Goal: Communication & Community: Share content

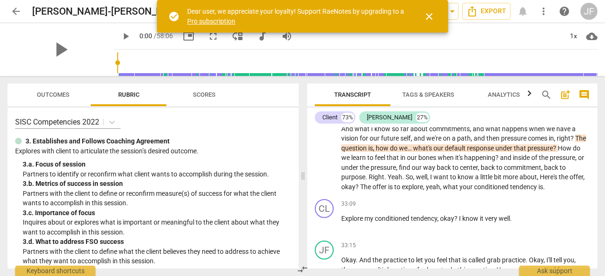
scroll to position [6532, 0]
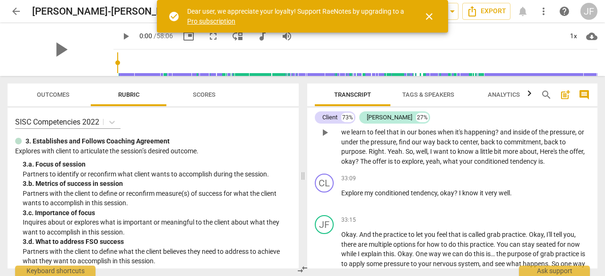
click at [368, 155] on span "." at bounding box center [366, 152] width 3 height 8
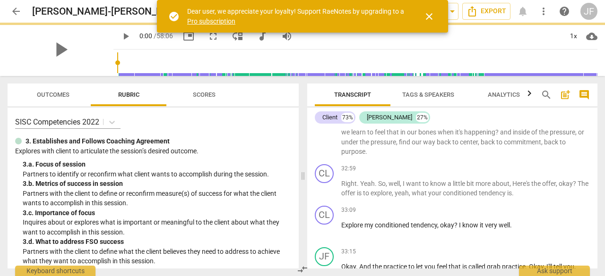
scroll to position [6554, 0]
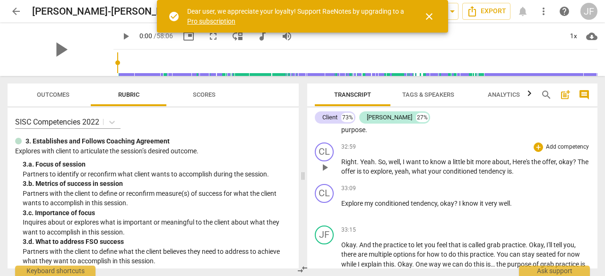
click at [323, 173] on span "play_arrow" at bounding box center [324, 167] width 11 height 11
click at [323, 173] on span "pause" at bounding box center [324, 167] width 11 height 11
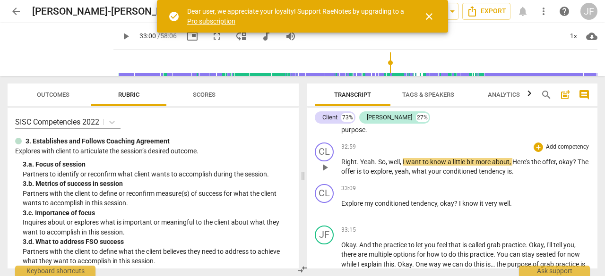
click at [361, 166] on span "Yeah" at bounding box center [367, 162] width 15 height 8
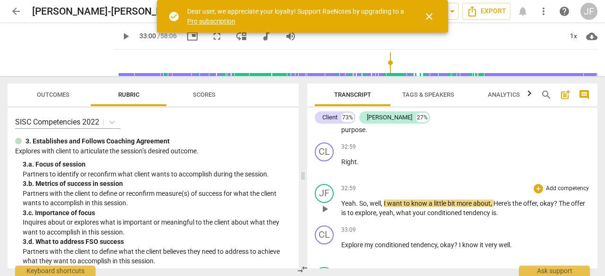
click at [319, 215] on span "play_arrow" at bounding box center [324, 209] width 11 height 11
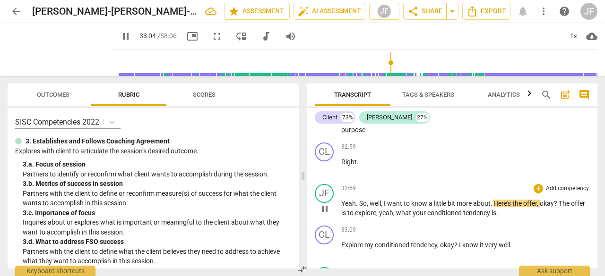
click at [450, 217] on span "conditioned" at bounding box center [445, 213] width 36 height 8
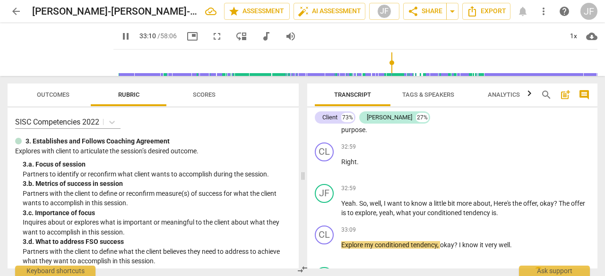
scroll to position [6706, 0]
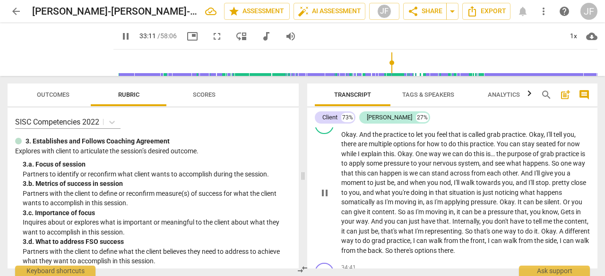
drag, startPoint x: 593, startPoint y: 211, endPoint x: 593, endPoint y: 222, distance: 10.4
click at [593, 222] on div "JF play_arrow pause 00:11 + Add competency keyboard_arrow_right So , yeah , tel…" at bounding box center [452, 198] width 290 height 141
click at [323, 199] on span "pause" at bounding box center [324, 193] width 11 height 11
type input "1995"
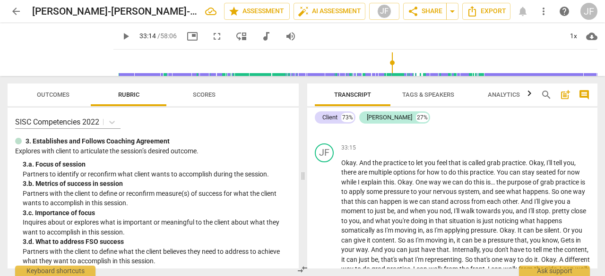
scroll to position [6668, 0]
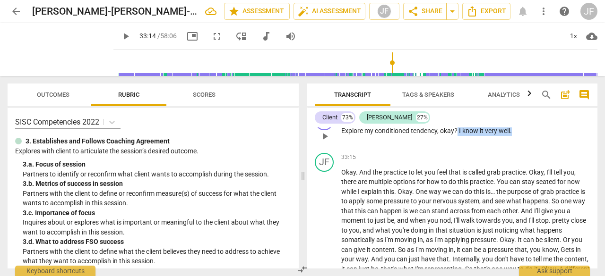
drag, startPoint x: 513, startPoint y: 133, endPoint x: 457, endPoint y: 159, distance: 61.7
click at [457, 145] on div "33:09 + Add competency keyboard_arrow_right Explore my conditioned tendency , o…" at bounding box center [465, 128] width 248 height 34
click at [522, 156] on div "+" at bounding box center [521, 156] width 9 height 9
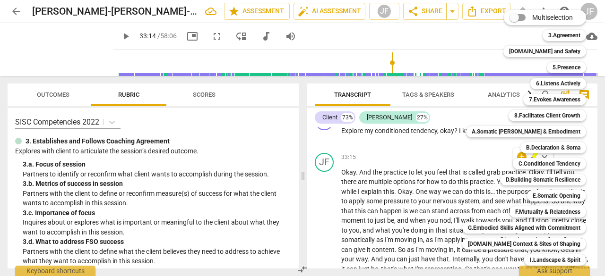
drag, startPoint x: 295, startPoint y: 113, endPoint x: 295, endPoint y: 123, distance: 9.9
click at [295, 123] on div at bounding box center [302, 138] width 605 height 276
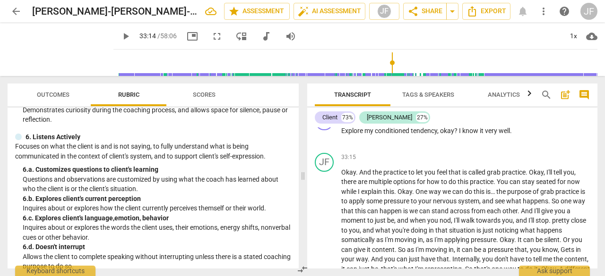
scroll to position [417, 0]
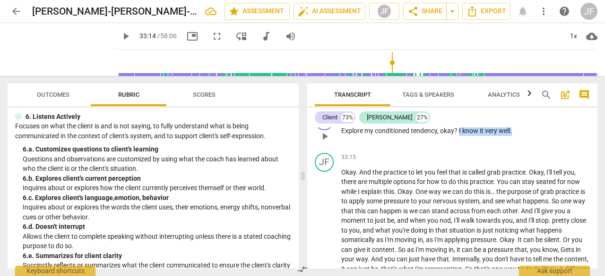
drag, startPoint x: 514, startPoint y: 171, endPoint x: 460, endPoint y: 172, distance: 54.3
click at [460, 136] on p "Explore my conditioned tendency , okay ? I know it very well ." at bounding box center [465, 131] width 248 height 10
click at [520, 158] on div "+" at bounding box center [521, 156] width 9 height 9
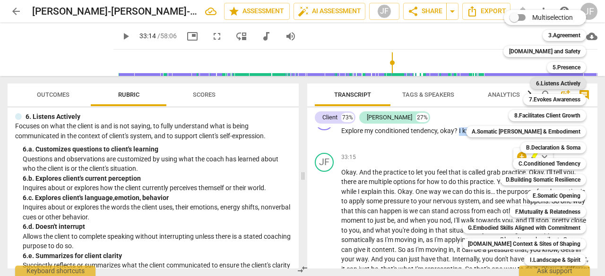
click at [554, 85] on b "6.Listens Actively" at bounding box center [558, 83] width 44 height 11
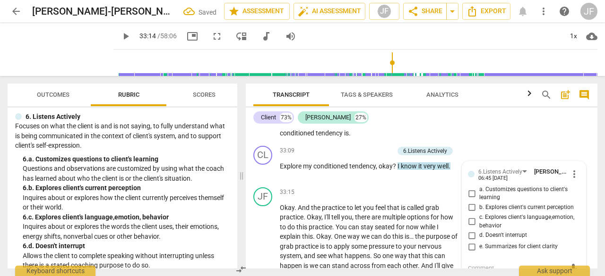
scroll to position [7848, 0]
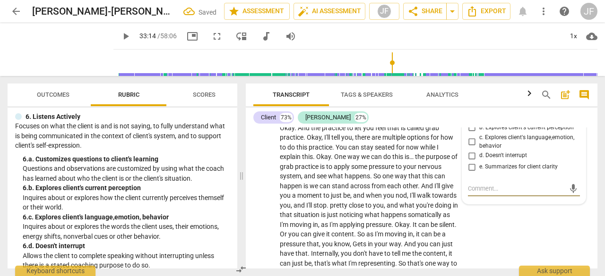
type textarea "I"
type textarea "I m"
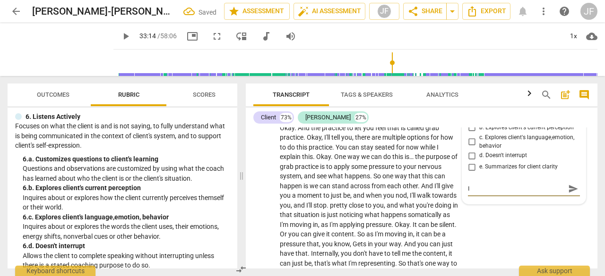
type textarea "I m"
type textarea "I mi"
type textarea "I mis"
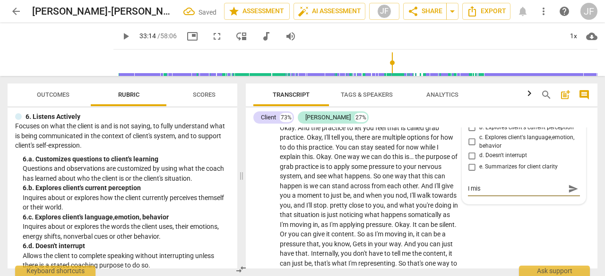
type textarea "I miss"
type textarea "I misse"
type textarea "I missed"
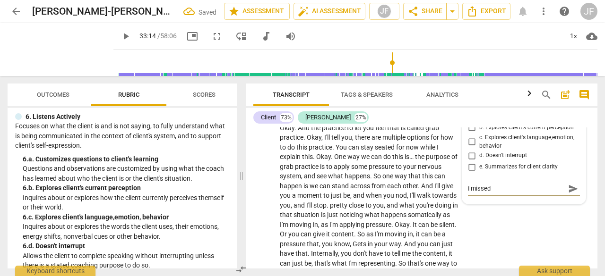
type textarea "I missed"
type textarea "I missed a"
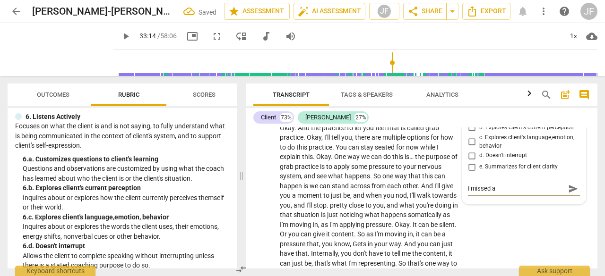
type textarea "I missed a c"
type textarea "I missed a ch"
type textarea "I missed a cha"
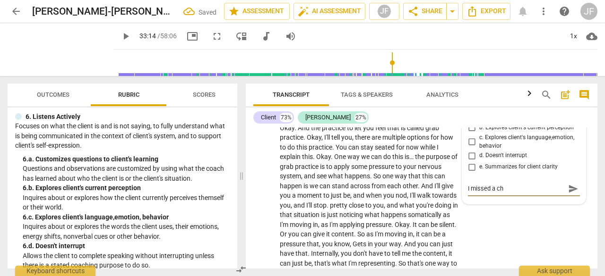
type textarea "I missed a cha"
type textarea "I missed a chan"
type textarea "I missed a chanc"
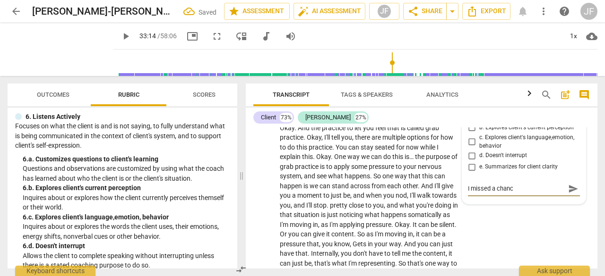
type textarea "I missed a chance"
type textarea "I missed a chance h"
type textarea "I missed a chance he"
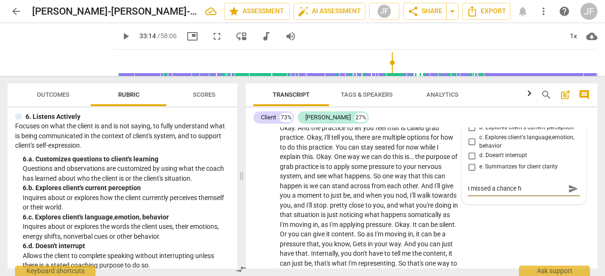
type textarea "I missed a chance he"
type textarea "I missed a chance her"
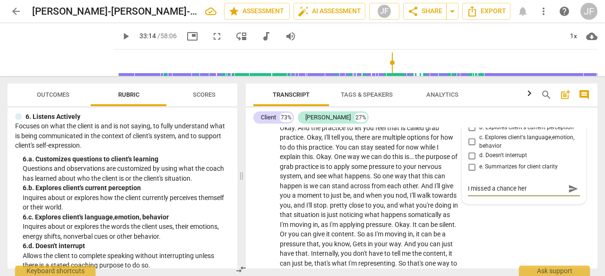
type textarea "I missed a chance here"
type textarea "I missed a chance here t"
type textarea "I missed a chance here to"
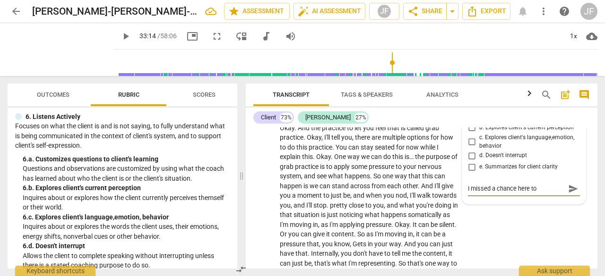
type textarea "I missed a chance here to"
type textarea "I missed a chance here to e"
type textarea "I missed a chance here to ex"
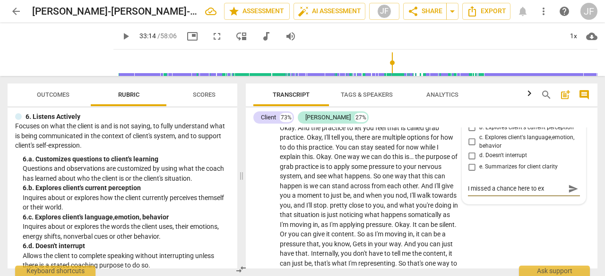
type textarea "I missed a chance here to exp"
type textarea "I missed a chance here to expl"
type textarea "I missed a chance here to explo"
type textarea "I missed a chance here to explor"
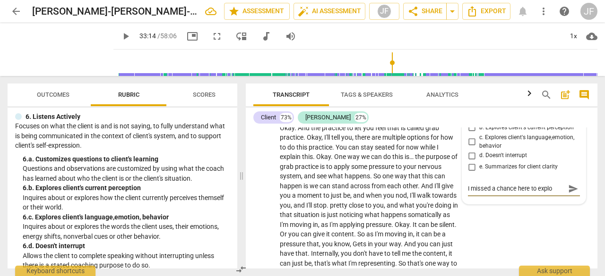
type textarea "I missed a chance here to explor"
type textarea "I missed a chance here to explore"
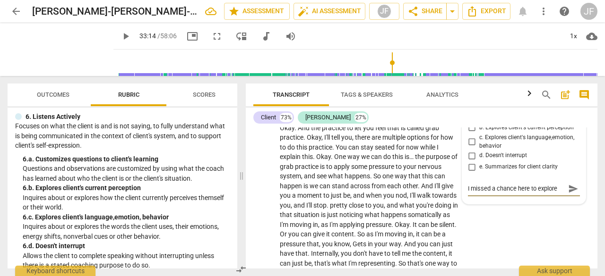
type textarea "I missed a chance here to explore h"
type textarea "I missed a chance here to explore he"
type textarea "I missed a chance here to explore her"
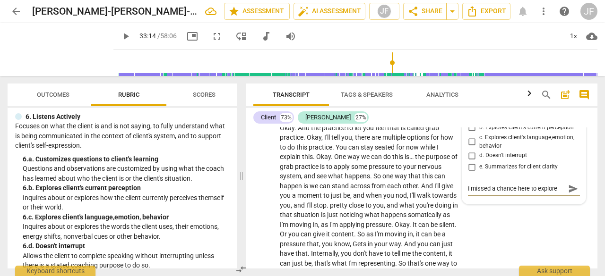
scroll to position [8, 0]
type textarea "I missed a chance here to explore her"
type textarea "I missed a chance here to explore her c"
type textarea "I missed a chance here to explore her cu"
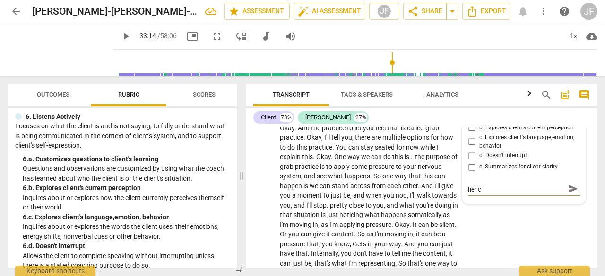
type textarea "I missed a chance here to explore her cu"
type textarea "I missed a chance here to explore her cur"
type textarea "I missed a chance here to explore her curr"
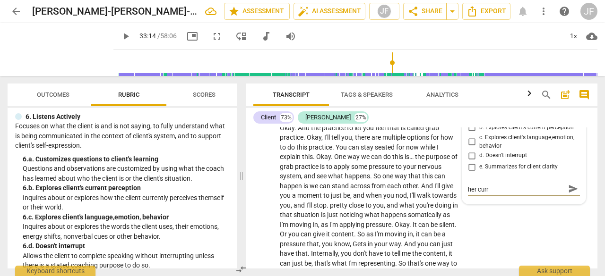
type textarea "I missed a chance here to explore her curre"
type textarea "I missed a chance here to explore her curren"
type textarea "I missed a chance here to explore her current"
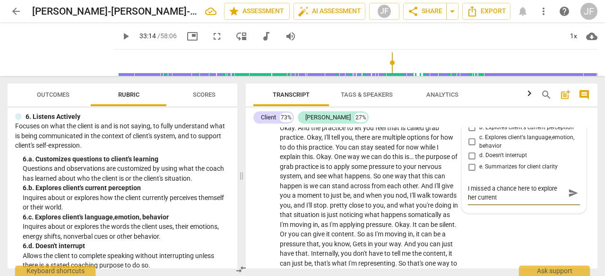
type textarea "I missed a chance here to explore her current"
type textarea "I missed a chance here to explore her current p"
type textarea "I missed a chance here to explore her current pe"
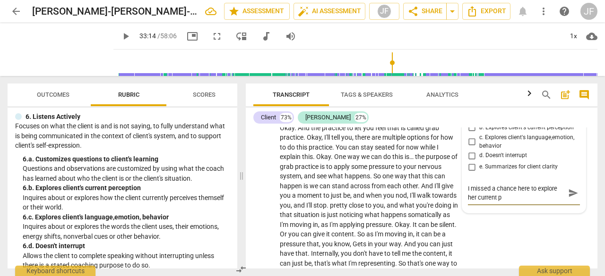
type textarea "I missed a chance here to explore her current pe"
type textarea "I missed a chance here to explore her current per"
type textarea "I missed a chance here to explore her current perc"
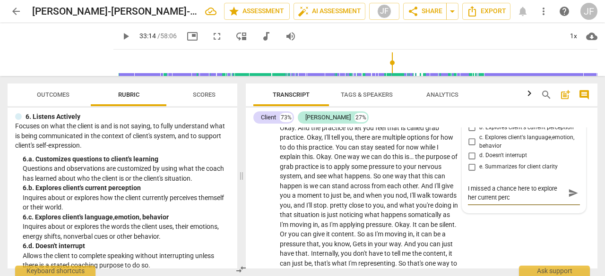
type textarea "I missed a chance here to explore her current perce"
type textarea "I missed a chance here to explore her current percep"
type textarea "I missed a chance here to explore her current percept"
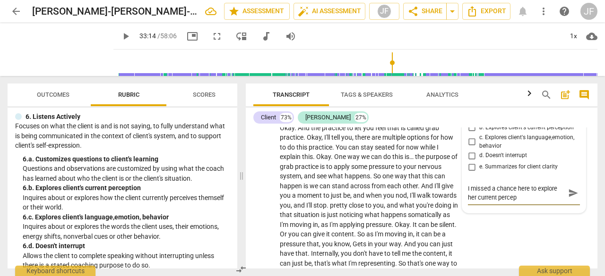
type textarea "I missed a chance here to explore her current percept"
type textarea "I missed a chance here to explore her current percepti"
type textarea "I missed a chance here to explore her current perceptio"
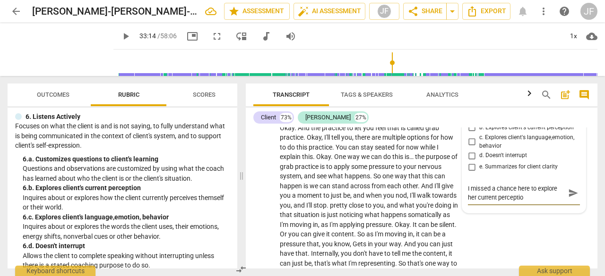
type textarea "I missed a chance here to explore her current perception"
type textarea "I missed a chance here to explore her current perception o"
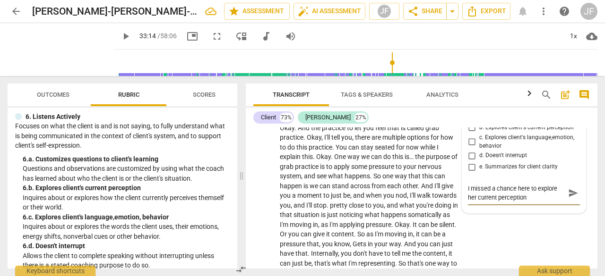
type textarea "I missed a chance here to explore her current perception o"
type textarea "I missed a chance here to explore her current perception of"
type textarea "I missed a chance here to explore her current perception of h"
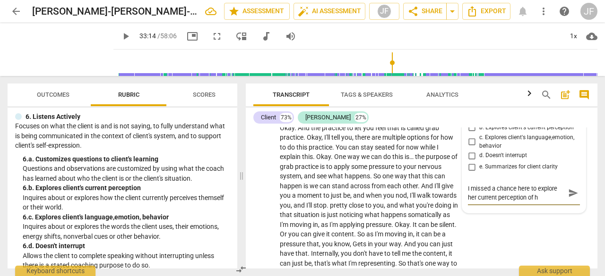
type textarea "I missed a chance here to explore her current perception of he"
type textarea "I missed a chance here to explore her current perception of her"
type textarea "I missed a chance here to explore her current perception of her c"
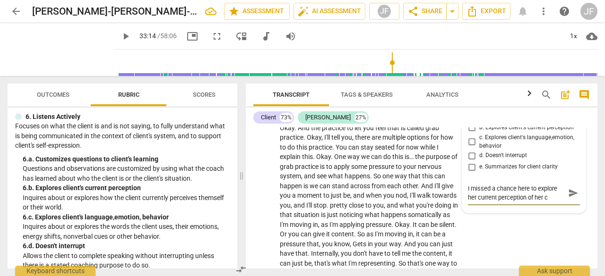
type textarea "I missed a chance here to explore her current perception of her co"
type textarea "I missed a chance here to explore her current perception of her con"
type textarea "I missed a chance here to explore her current perception of her cont"
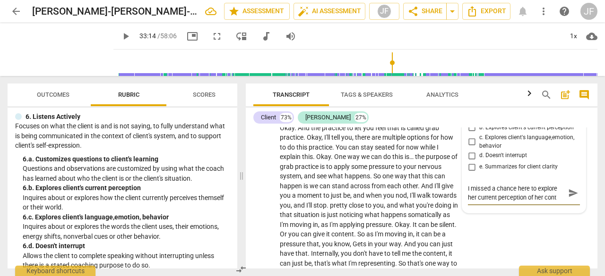
type textarea "I missed a chance here to explore her current perception of her [PERSON_NAME]"
type textarea "I missed a chance here to explore her current perception of her cont"
type textarea "I missed a chance here to explore her current perception of her con"
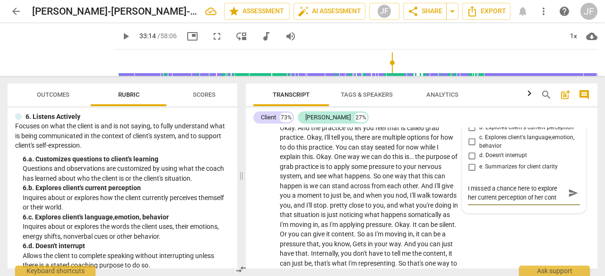
type textarea "I missed a chance here to explore her current perception of her con"
type textarea "I missed a chance here to explore her current perception of her cond"
type textarea "I missed a chance here to explore her current perception of her condi"
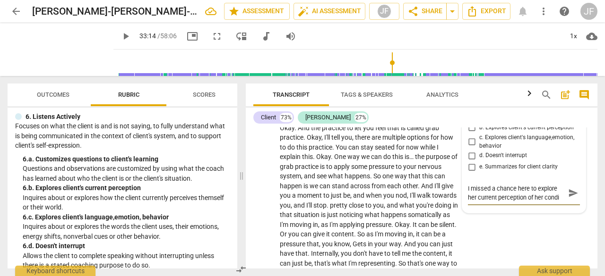
type textarea "I missed a chance here to explore her current perception of her [PERSON_NAME]"
type textarea "I missed a chance here to explore her current perception of her conditi"
type textarea "I missed a chance here to explore her current perception of her conditio"
type textarea "I missed a chance here to explore her current perception of her condition"
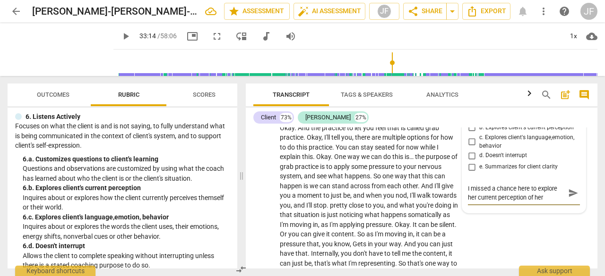
type textarea "I missed a chance here to explore her current perception of her condition"
type textarea "I missed a chance here to explore her current perception of her conditione"
type textarea "I missed a chance here to explore her current perception of her conditioned"
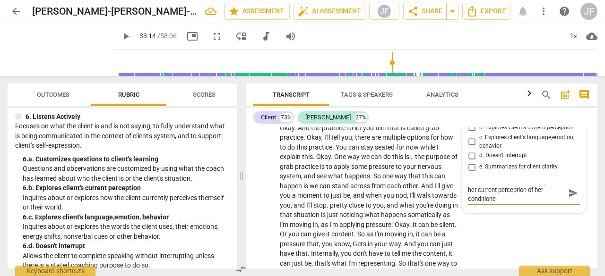
type textarea "I missed a chance here to explore her current perception of her conditioned"
type textarea "I missed a chance here to explore her current perception of her conditioned t"
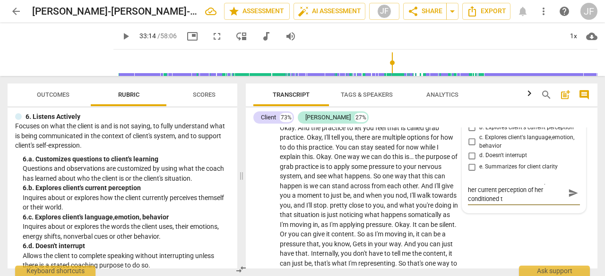
type textarea "I missed a chance here to explore her current perception of her conditioned te"
type textarea "I missed a chance here to explore her current perception of her conditioned ten"
type textarea "I missed a chance here to explore her current perception of her conditioned tend"
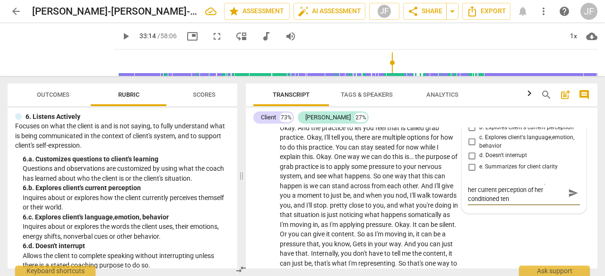
type textarea "I missed a chance here to explore her current perception of her conditioned tend"
type textarea "I missed a chance here to explore her current perception of her conditioned ten…"
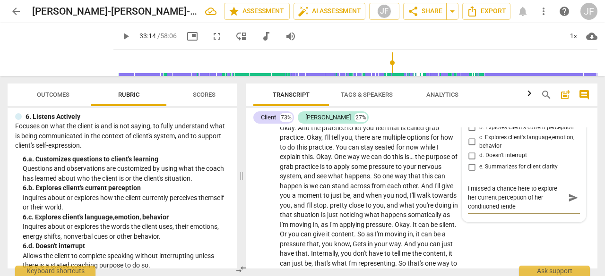
type textarea "I missed a chance here to explore her current perception of her conditioned ten…"
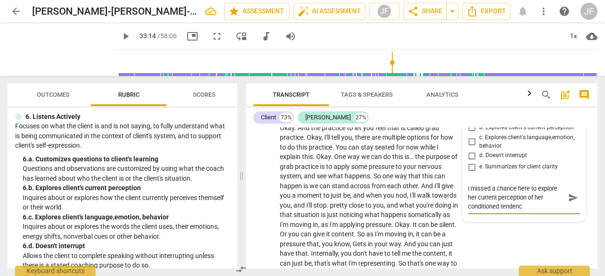
type textarea "I missed a chance here to explore her current perception of her conditioned ten…"
click at [572, 203] on span "send" at bounding box center [573, 198] width 10 height 10
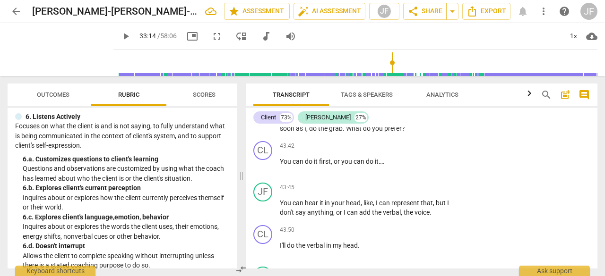
scroll to position [10618, 0]
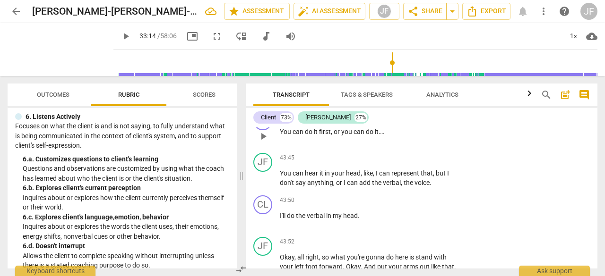
click at [259, 142] on span "play_arrow" at bounding box center [262, 136] width 11 height 11
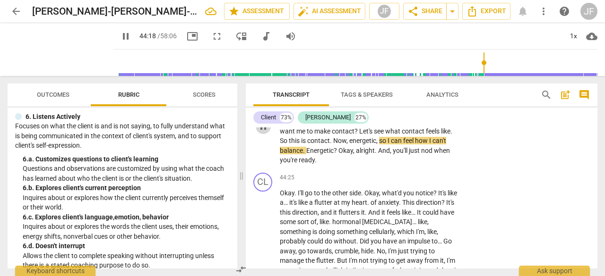
click at [261, 132] on span "pause" at bounding box center [262, 126] width 11 height 11
click at [359, 135] on span "Let's" at bounding box center [366, 132] width 15 height 8
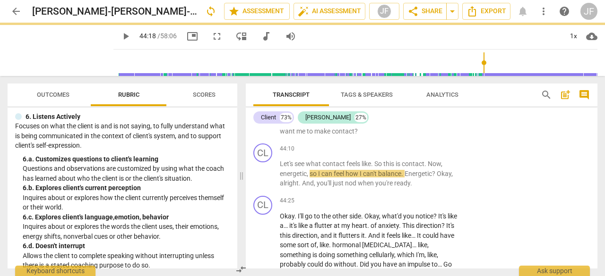
scroll to position [10806, 0]
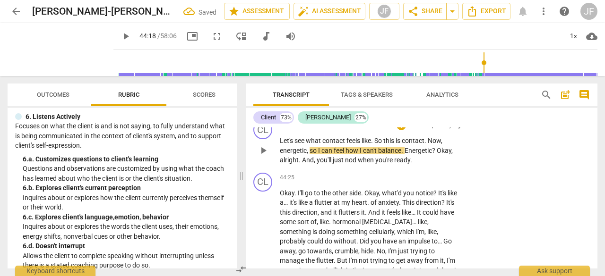
click at [378, 145] on span "So" at bounding box center [378, 141] width 9 height 8
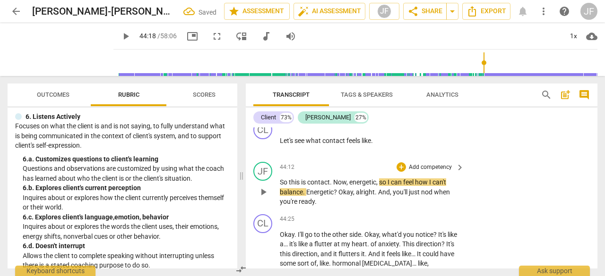
click at [333, 186] on span "." at bounding box center [331, 183] width 3 height 8
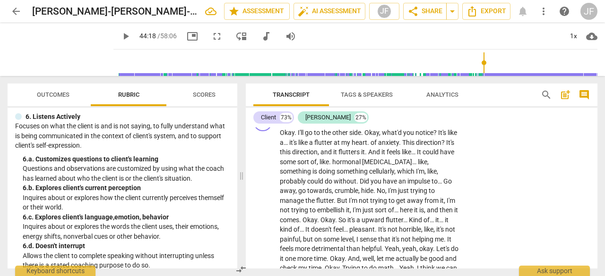
scroll to position [10879, 0]
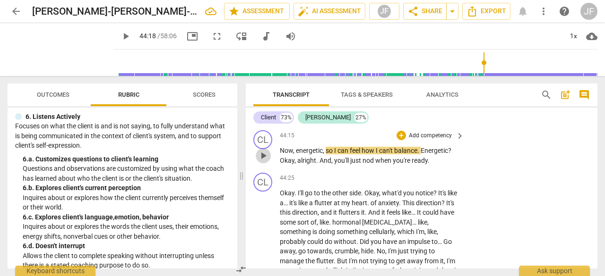
click at [262, 162] on span "play_arrow" at bounding box center [262, 155] width 11 height 11
click at [262, 162] on span "pause" at bounding box center [262, 155] width 11 height 11
click at [262, 162] on span "play_arrow" at bounding box center [262, 155] width 11 height 11
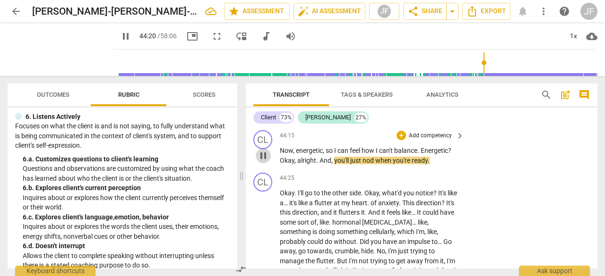
click at [262, 162] on span "pause" at bounding box center [262, 155] width 11 height 11
click at [420, 154] on span "." at bounding box center [418, 151] width 3 height 8
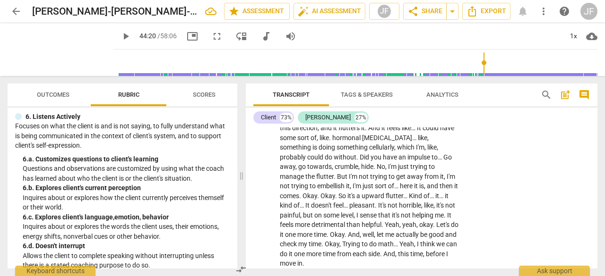
scroll to position [10945, 0]
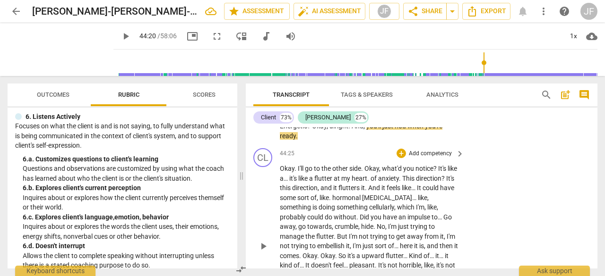
click at [281, 172] on span "Okay" at bounding box center [287, 169] width 15 height 8
click at [264, 167] on div "CL" at bounding box center [262, 157] width 19 height 19
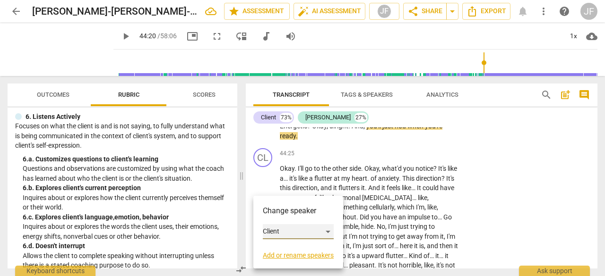
click at [268, 232] on div "Client" at bounding box center [298, 231] width 71 height 15
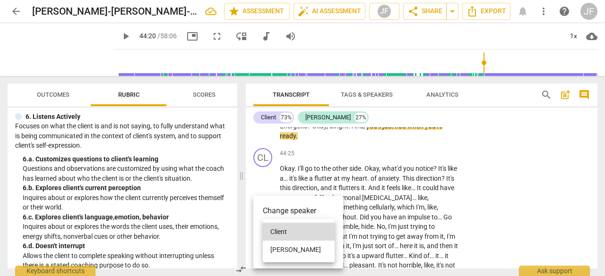
click at [272, 250] on li "[PERSON_NAME]" at bounding box center [299, 250] width 72 height 18
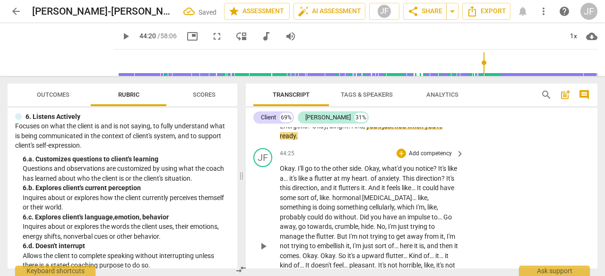
click at [444, 172] on span "It's" at bounding box center [442, 169] width 9 height 8
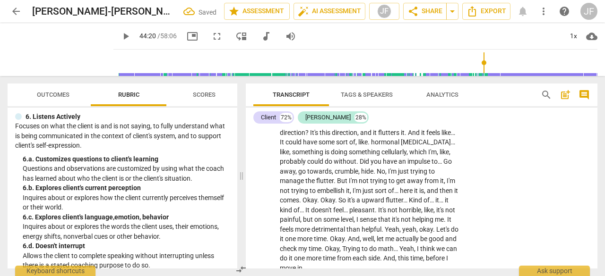
scroll to position [11063, 0]
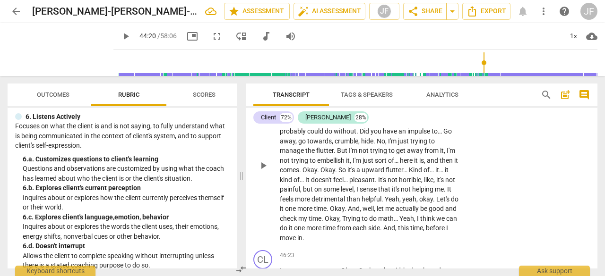
click at [263, 171] on span "play_arrow" at bounding box center [262, 165] width 11 height 11
click at [264, 171] on span "pause" at bounding box center [262, 165] width 11 height 11
click at [422, 96] on span "." at bounding box center [420, 93] width 3 height 8
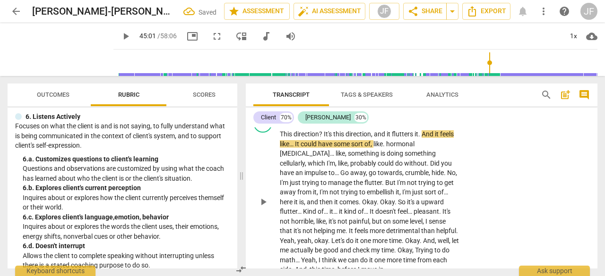
click at [324, 138] on span "It's" at bounding box center [328, 134] width 9 height 8
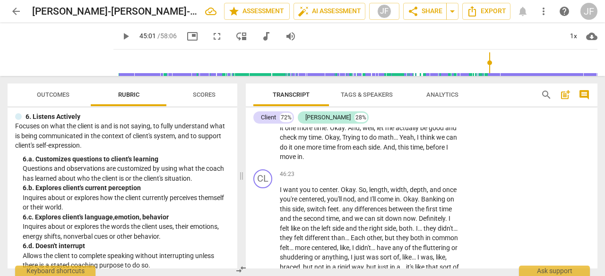
scroll to position [11156, 0]
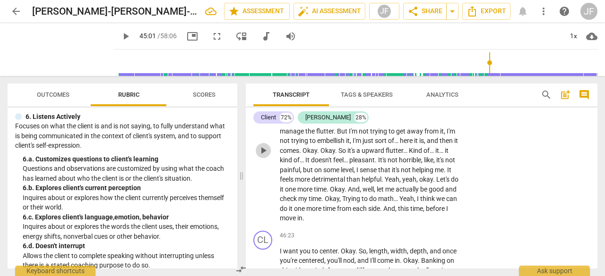
click at [263, 156] on span "play_arrow" at bounding box center [262, 150] width 11 height 11
click at [359, 116] on span "Did" at bounding box center [364, 112] width 11 height 8
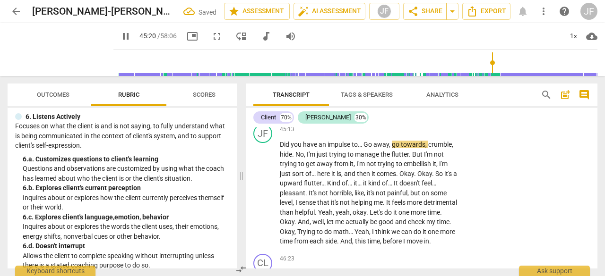
scroll to position [11189, 0]
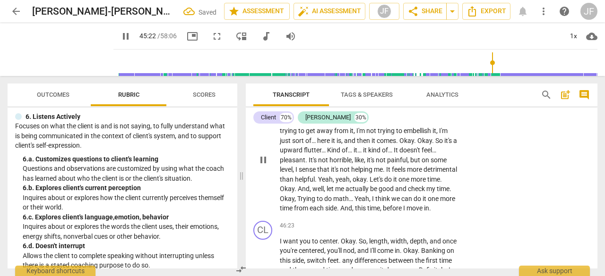
click at [298, 125] on span "No" at bounding box center [299, 122] width 9 height 8
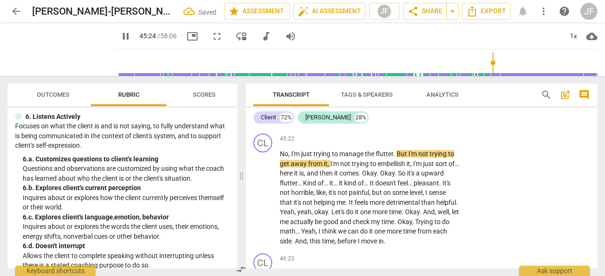
scroll to position [11212, 0]
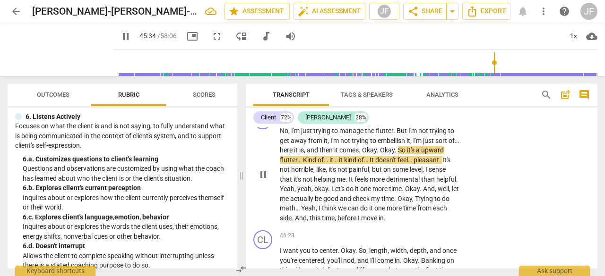
click at [376, 154] on span "Okay" at bounding box center [369, 150] width 15 height 8
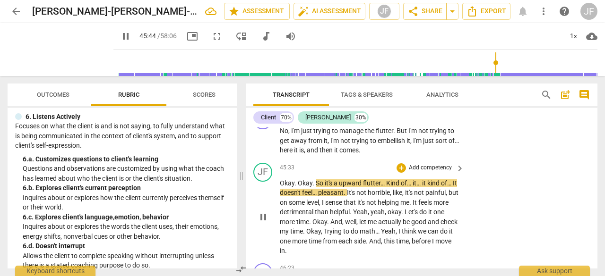
click at [386, 187] on span "Kind" at bounding box center [393, 184] width 15 height 8
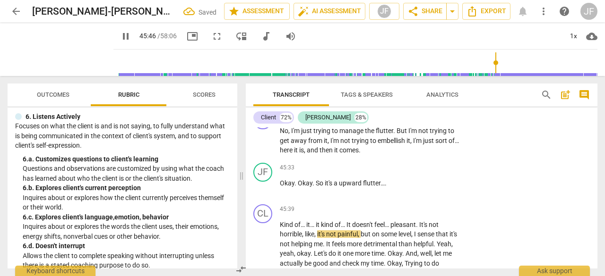
scroll to position [11354, 0]
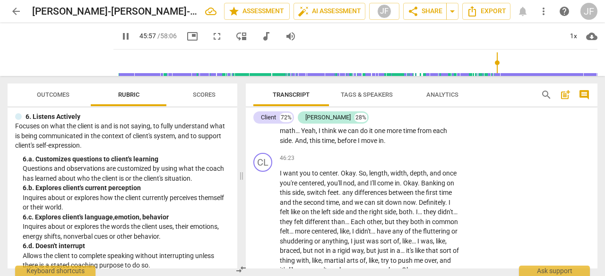
click at [436, 106] on span "Yeah" at bounding box center [443, 102] width 15 height 8
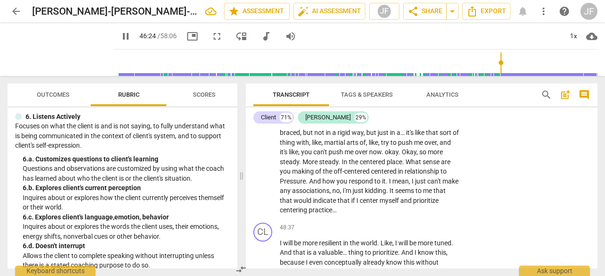
scroll to position [11434, 0]
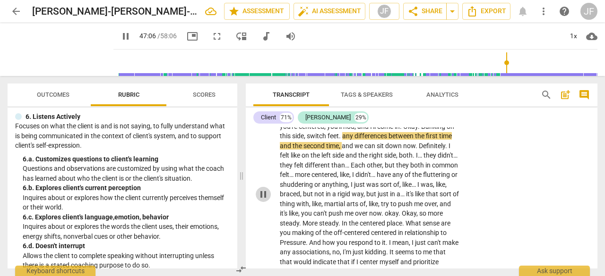
click at [263, 200] on span "pause" at bounding box center [262, 194] width 11 height 11
click at [403, 130] on span "." at bounding box center [401, 127] width 3 height 8
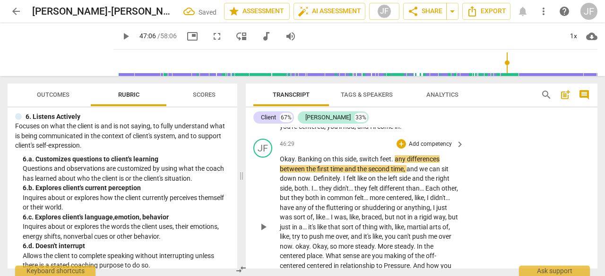
click at [312, 182] on span "." at bounding box center [311, 179] width 3 height 8
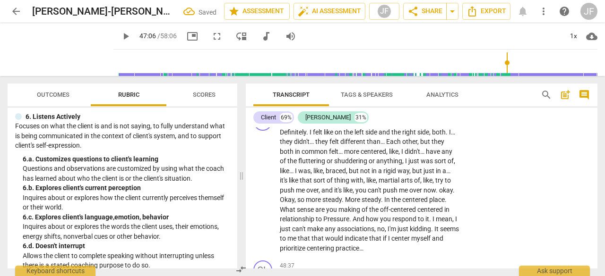
scroll to position [11545, 0]
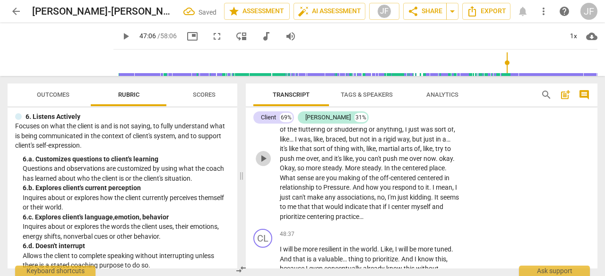
click at [260, 164] on span "play_arrow" at bounding box center [262, 158] width 11 height 11
click at [347, 191] on span "Pressure" at bounding box center [336, 188] width 26 height 8
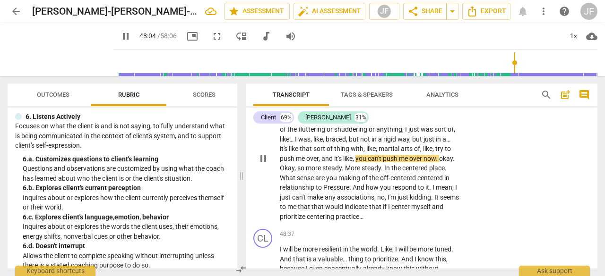
click at [279, 219] on div "play_arrow pause" at bounding box center [268, 159] width 24 height 120
click at [282, 182] on span "What" at bounding box center [288, 178] width 17 height 8
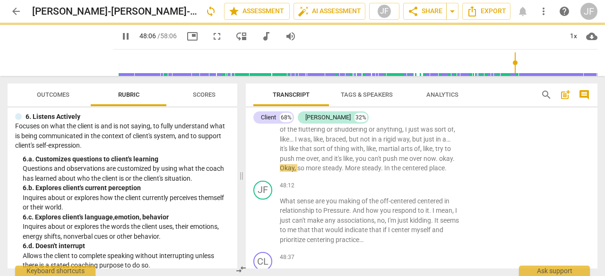
scroll to position [11568, 0]
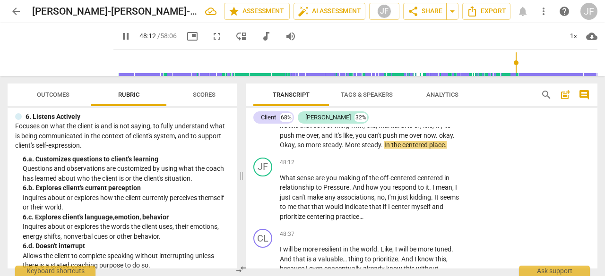
click at [279, 147] on div "play_arrow pause" at bounding box center [268, 111] width 24 height 71
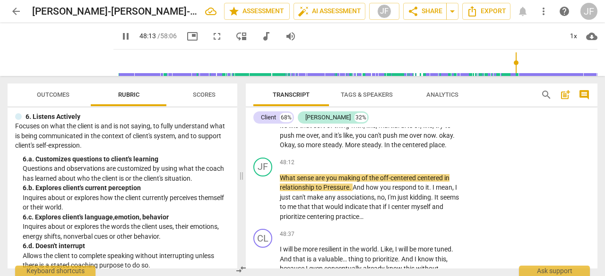
click at [282, 149] on span "Okay" at bounding box center [287, 145] width 15 height 8
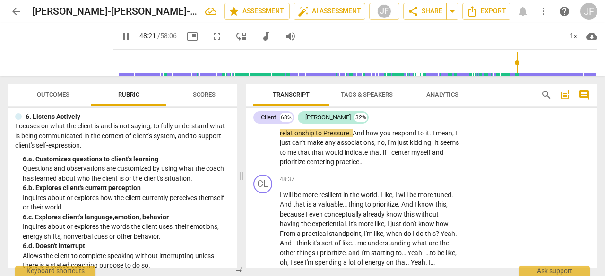
scroll to position [11655, 0]
click at [432, 137] on span "." at bounding box center [430, 133] width 3 height 8
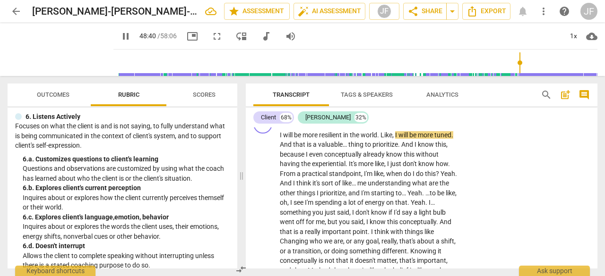
scroll to position [11769, 0]
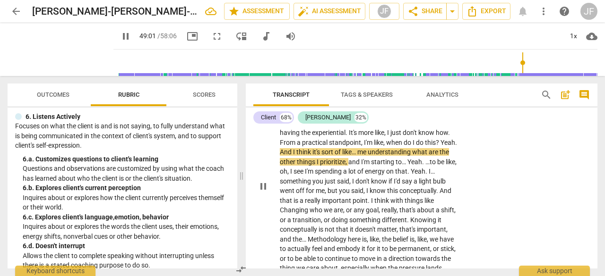
click at [262, 192] on span "pause" at bounding box center [262, 186] width 11 height 11
click at [440, 146] on span "Yeah" at bounding box center [447, 143] width 15 height 8
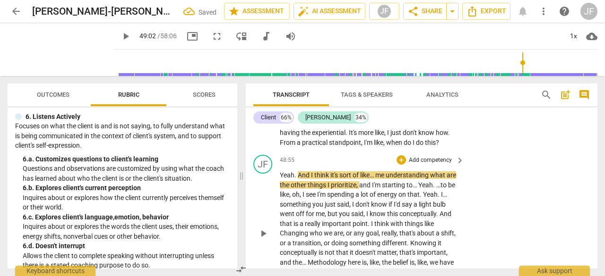
click at [298, 179] on span "And" at bounding box center [304, 175] width 13 height 8
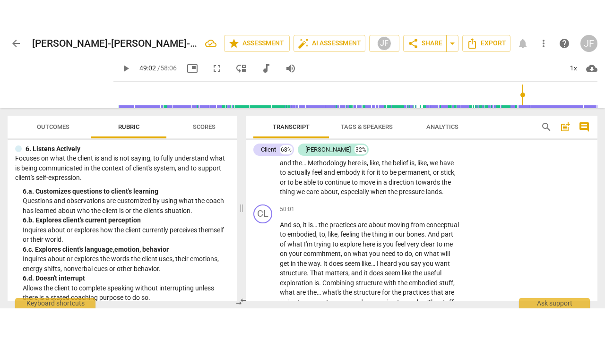
scroll to position [11880, 0]
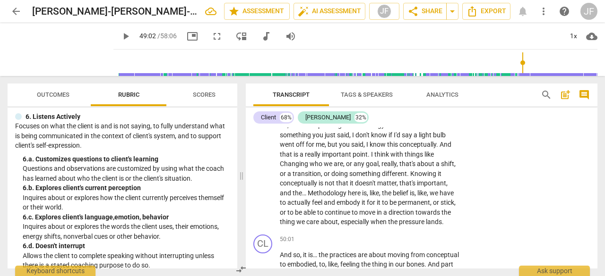
click at [211, 35] on span "fullscreen" at bounding box center [216, 36] width 11 height 11
type input "2942"
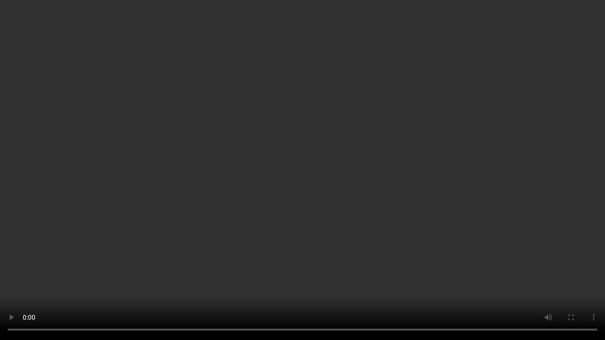
scroll to position [11819, 0]
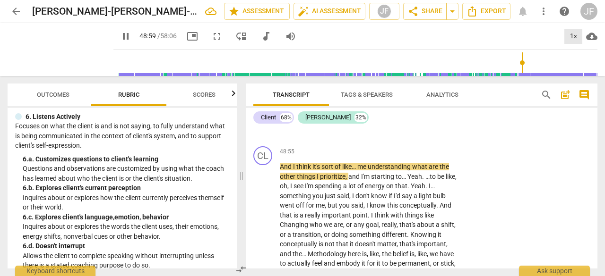
click at [570, 35] on div "1x" at bounding box center [573, 36] width 18 height 15
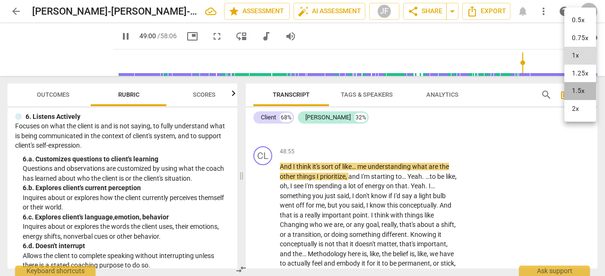
click at [572, 88] on li "1.5x" at bounding box center [580, 91] width 32 height 18
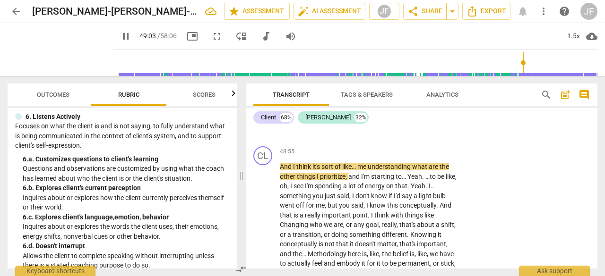
click at [211, 34] on span "fullscreen" at bounding box center [216, 36] width 11 height 11
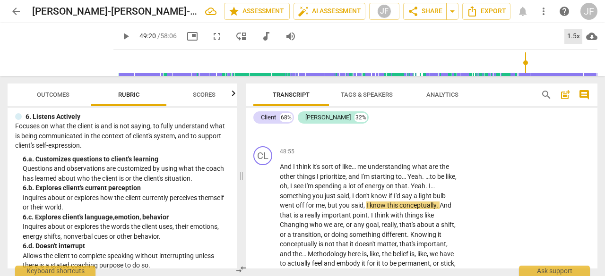
click at [573, 37] on div "1.5x" at bounding box center [573, 36] width 18 height 15
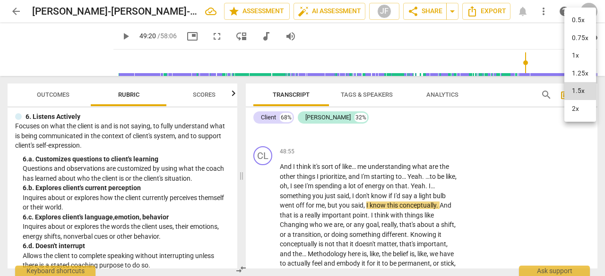
click at [573, 52] on li "1x" at bounding box center [580, 56] width 32 height 18
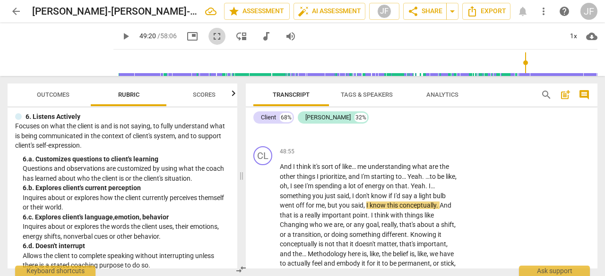
click at [211, 34] on span "fullscreen" at bounding box center [216, 36] width 11 height 11
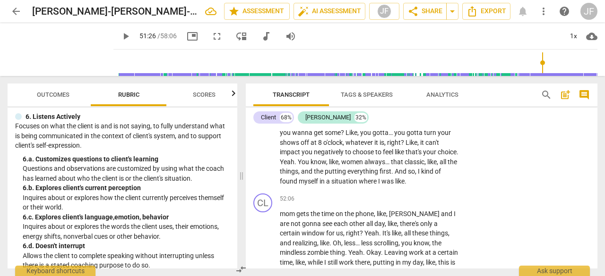
scroll to position [12318, 0]
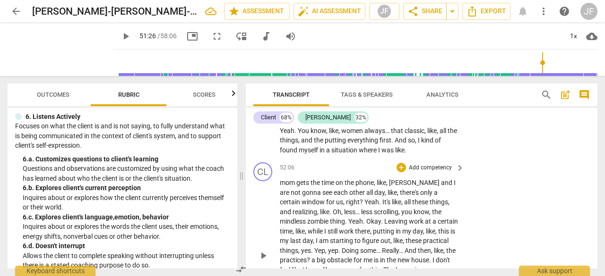
click at [392, 206] on span "like" at bounding box center [396, 202] width 9 height 8
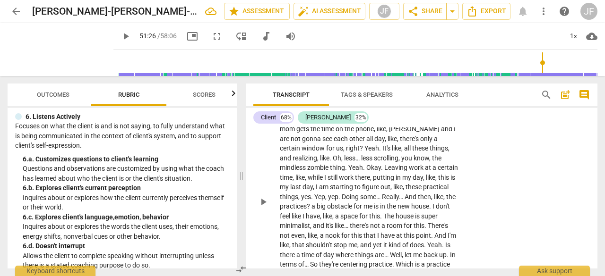
scroll to position [12382, 0]
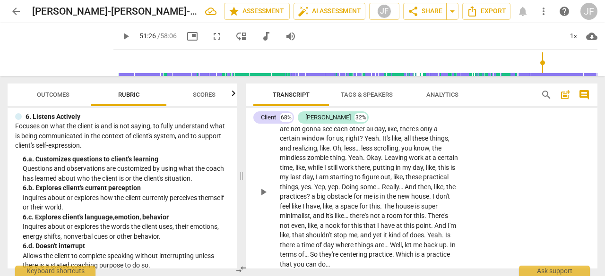
click at [265, 198] on span "play_arrow" at bounding box center [262, 192] width 11 height 11
click at [262, 198] on span "pause" at bounding box center [262, 192] width 11 height 11
click at [364, 142] on span "Yeah" at bounding box center [371, 139] width 15 height 8
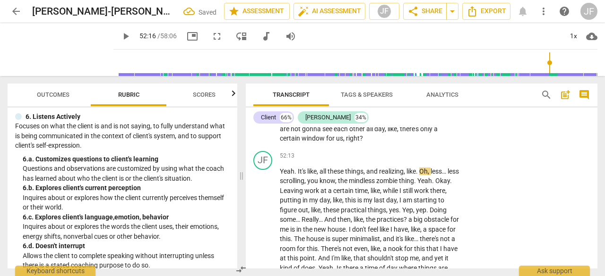
click at [298, 175] on span "It's" at bounding box center [302, 172] width 9 height 8
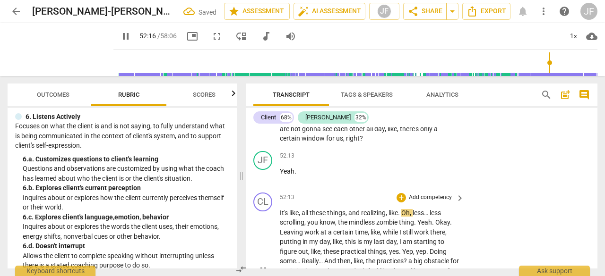
click at [338, 226] on span "the" at bounding box center [343, 223] width 11 height 8
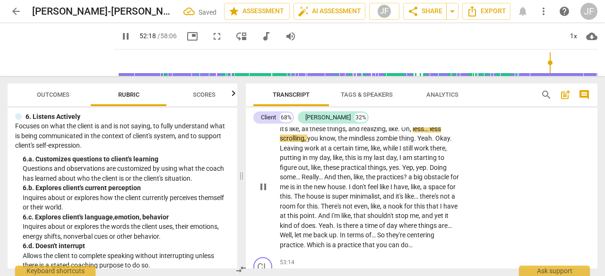
scroll to position [12475, 0]
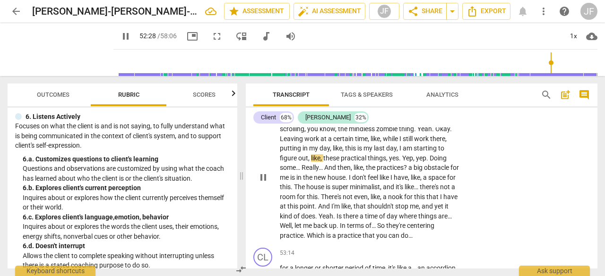
click at [263, 183] on span "pause" at bounding box center [262, 177] width 11 height 11
click at [438, 133] on span "Okay" at bounding box center [442, 129] width 15 height 8
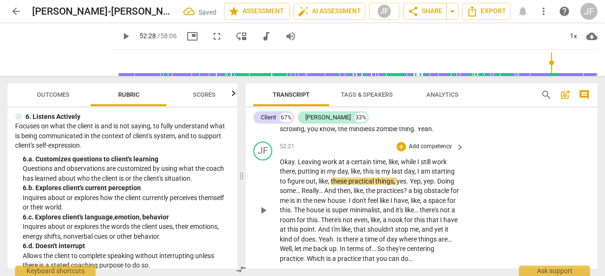
click at [298, 166] on span "Leaving" at bounding box center [310, 162] width 25 height 8
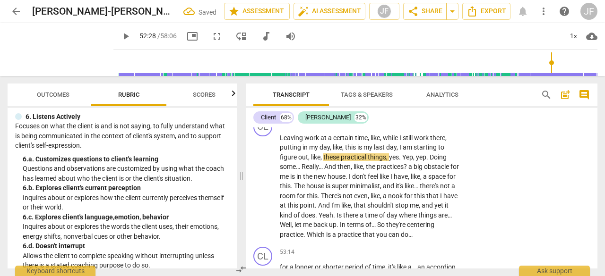
scroll to position [12573, 0]
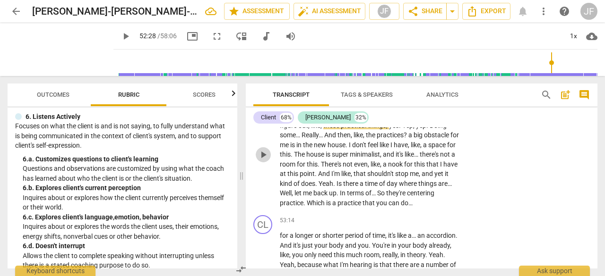
click at [258, 161] on span "play_arrow" at bounding box center [262, 154] width 11 height 11
click at [258, 161] on span "pause" at bounding box center [262, 154] width 11 height 11
click at [404, 129] on span "Yep" at bounding box center [407, 126] width 11 height 8
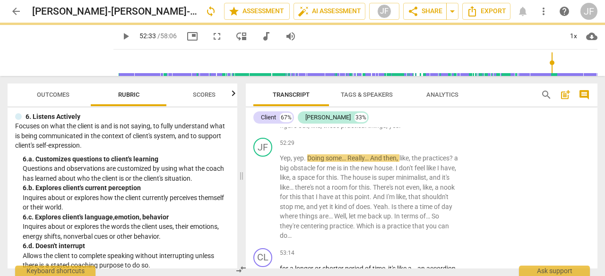
scroll to position [12596, 0]
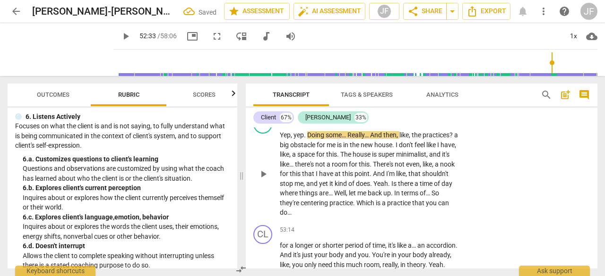
click at [310, 139] on span "Doing" at bounding box center [316, 135] width 18 height 8
click at [308, 139] on span "Doing" at bounding box center [316, 135] width 18 height 8
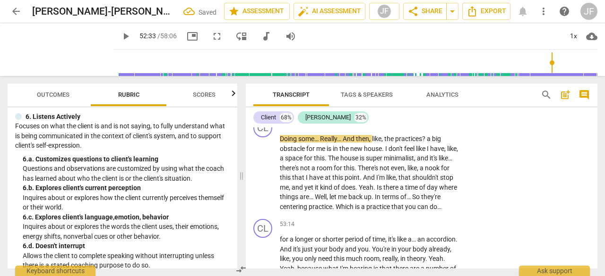
scroll to position [12665, 0]
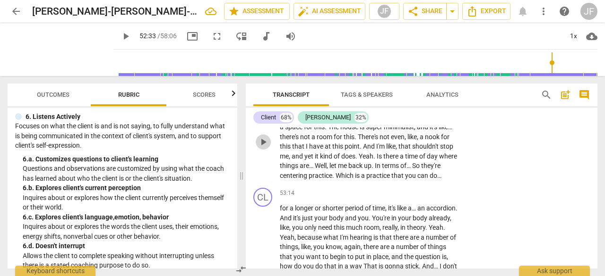
click at [264, 148] on span "play_arrow" at bounding box center [262, 142] width 11 height 11
click at [264, 148] on span "pause" at bounding box center [262, 142] width 11 height 11
click at [211, 35] on span "fullscreen" at bounding box center [216, 36] width 11 height 11
click at [211, 36] on span "fullscreen" at bounding box center [216, 36] width 11 height 11
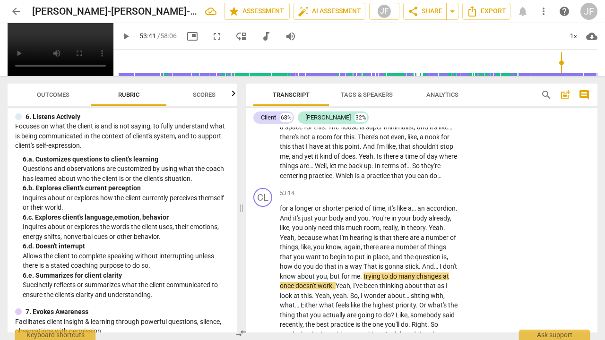
type input "3221"
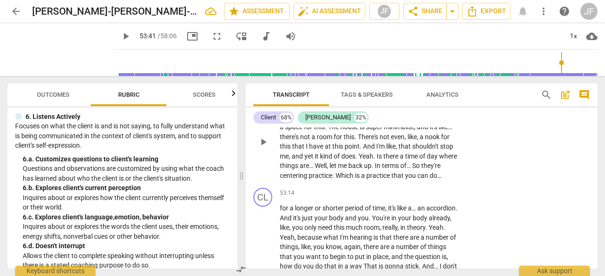
click at [373, 160] on span "Yeah" at bounding box center [366, 157] width 15 height 8
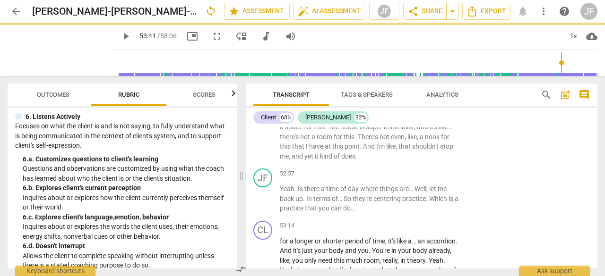
scroll to position [12688, 0]
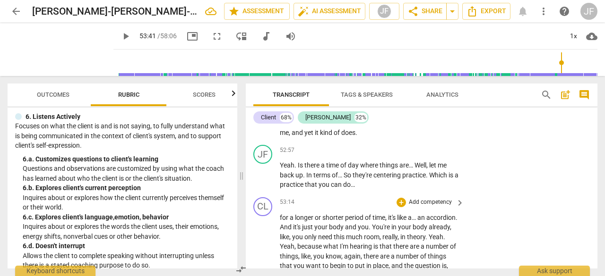
click at [281, 222] on span "for" at bounding box center [285, 218] width 10 height 8
click at [262, 216] on div "CL" at bounding box center [262, 206] width 19 height 19
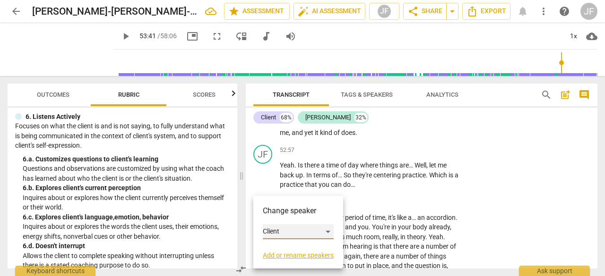
click at [270, 234] on div "Client" at bounding box center [298, 231] width 71 height 15
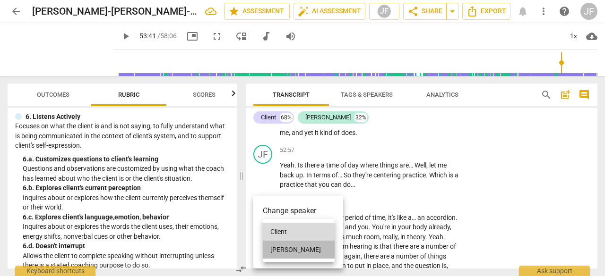
click at [270, 251] on li "[PERSON_NAME]" at bounding box center [299, 250] width 72 height 18
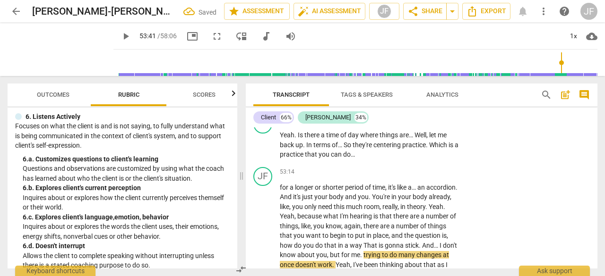
scroll to position [12750, 0]
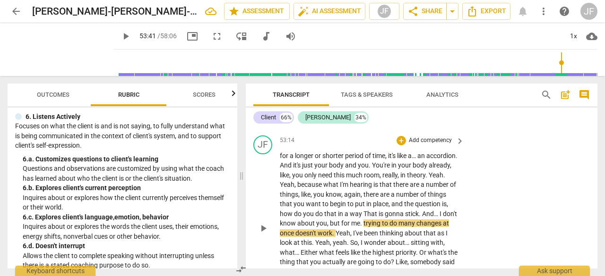
click at [262, 237] on div "play_arrow pause" at bounding box center [268, 228] width 24 height 149
click at [264, 238] on div "play_arrow pause" at bounding box center [268, 228] width 24 height 149
click at [265, 250] on div "play_arrow pause" at bounding box center [268, 228] width 24 height 149
click at [391, 198] on span "are" at bounding box center [385, 195] width 11 height 8
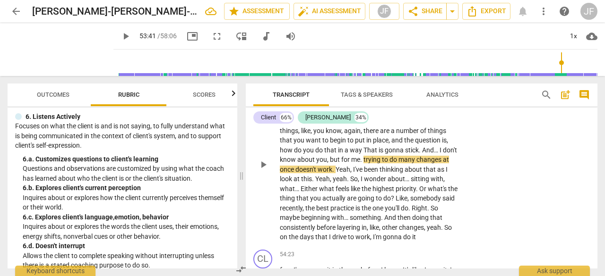
click at [265, 171] on span "play_arrow" at bounding box center [262, 164] width 11 height 11
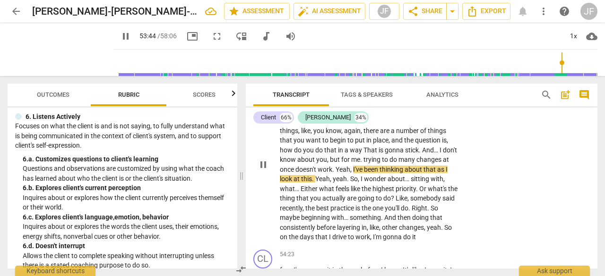
click at [265, 171] on span "pause" at bounding box center [262, 164] width 11 height 11
click at [313, 146] on p "for a longer or shorter period of time , it's like a… an accordion . And it's j…" at bounding box center [370, 164] width 180 height 155
click at [556, 66] on input "range" at bounding box center [357, 63] width 480 height 30
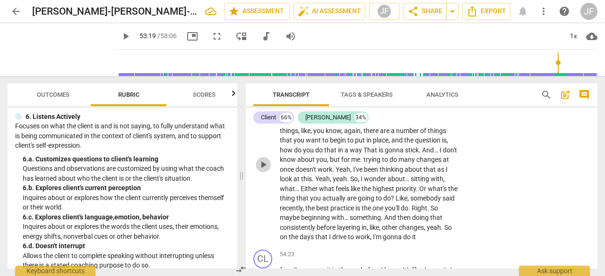
click at [260, 171] on span "play_arrow" at bounding box center [262, 164] width 11 height 11
click at [260, 171] on span "pause" at bounding box center [262, 164] width 11 height 11
click at [391, 105] on span "You're" at bounding box center [381, 102] width 19 height 8
click at [293, 105] on span "And" at bounding box center [286, 102] width 13 height 8
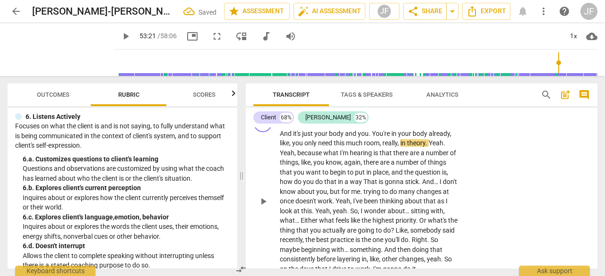
click at [430, 147] on span "Yeah" at bounding box center [435, 143] width 15 height 8
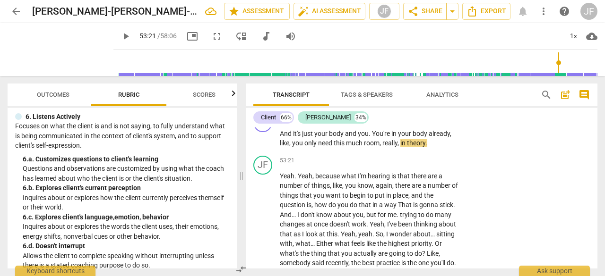
scroll to position [12867, 0]
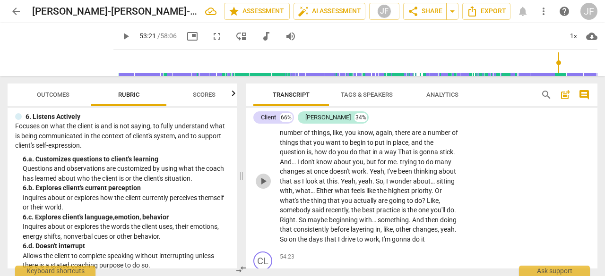
click at [260, 187] on span "play_arrow" at bounding box center [262, 181] width 11 height 11
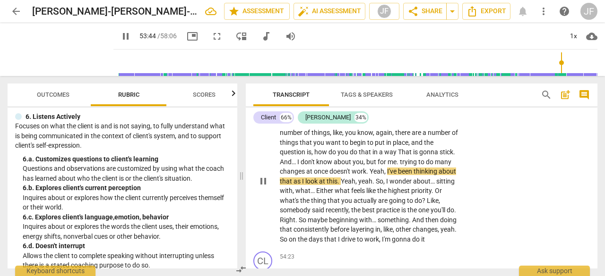
click at [262, 187] on span "pause" at bounding box center [262, 181] width 11 height 11
type input "3225"
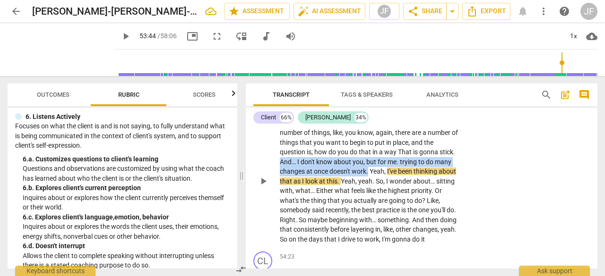
drag, startPoint x: 368, startPoint y: 212, endPoint x: 279, endPoint y: 205, distance: 90.1
click at [279, 205] on div "JF play_arrow pause 53:21 + Add competency keyboard_arrow_right Yeah . Yeah , b…" at bounding box center [421, 173] width 351 height 149
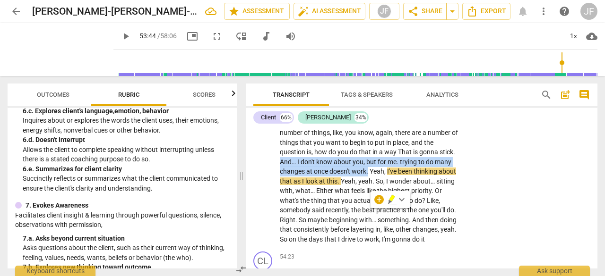
scroll to position [548, 0]
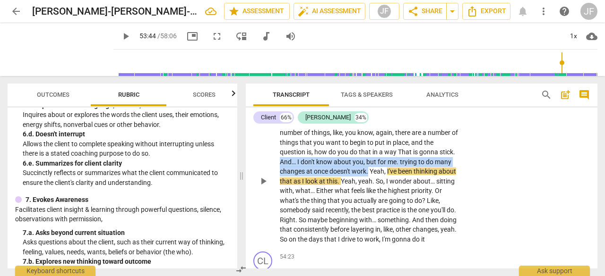
click at [419, 166] on span "to" at bounding box center [422, 162] width 8 height 8
drag, startPoint x: 367, startPoint y: 214, endPoint x: 279, endPoint y: 204, distance: 88.5
click at [279, 204] on div "JF play_arrow pause 53:21 + Add competency keyboard_arrow_right Yeah . Yeah , b…" at bounding box center [421, 173] width 351 height 149
click at [376, 200] on div "+" at bounding box center [374, 199] width 9 height 9
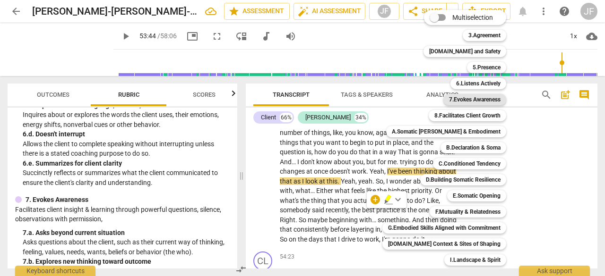
click at [485, 102] on b "7.Evokes Awareness" at bounding box center [474, 99] width 51 height 11
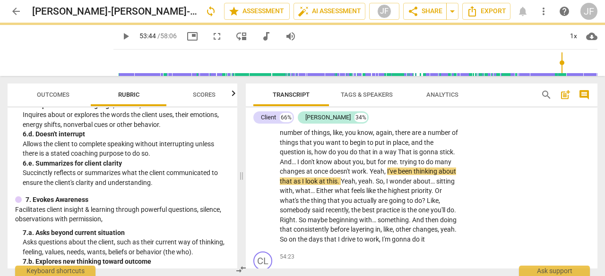
scroll to position [12887, 0]
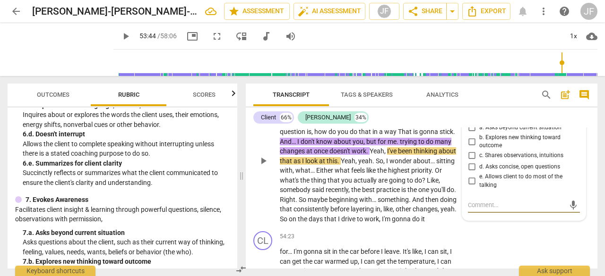
click at [481, 210] on textarea at bounding box center [516, 205] width 97 height 9
click at [529, 112] on div "7.Evokes Awareness" at bounding box center [508, 108] width 60 height 8
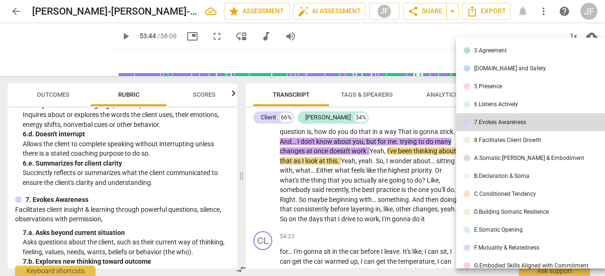
click at [505, 102] on div "6.Listens Actively" at bounding box center [496, 105] width 44 height 6
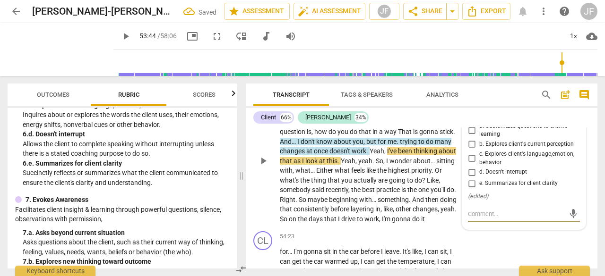
click at [485, 219] on textarea at bounding box center [516, 214] width 97 height 9
type textarea "I"
type textarea "I'"
type textarea "I' m"
type textarea "I'"
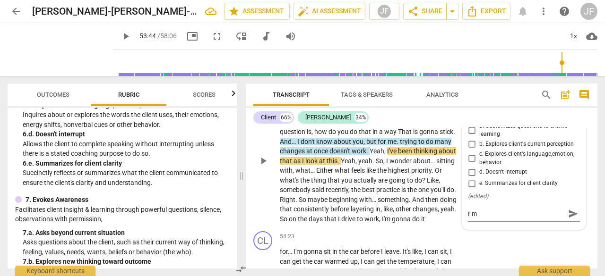
type textarea "I'"
type textarea "I'm"
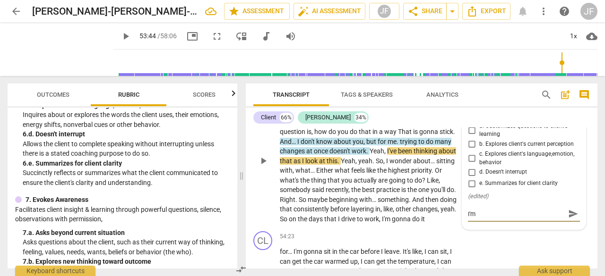
type textarea "I'm"
type textarea "I'm m"
type textarea "I'm mi"
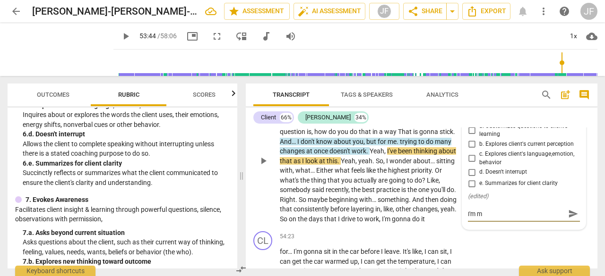
type textarea "I'm mi"
type textarea "I'm mis"
type textarea "I'm mi"
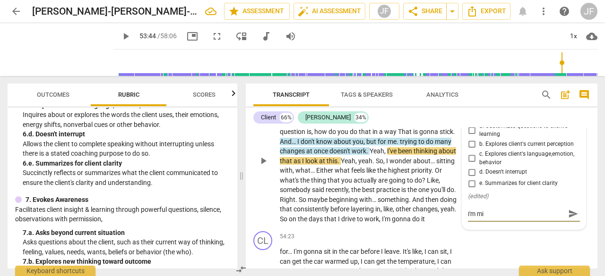
type textarea "I'm m"
type textarea "I'm"
type textarea "I'm n"
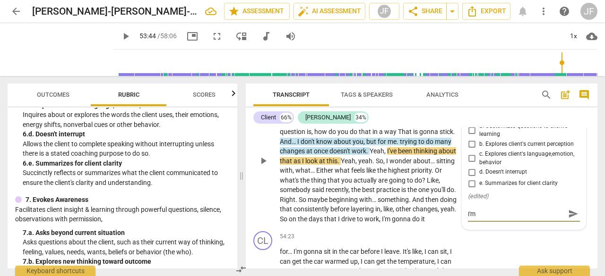
type textarea "I'm n"
type textarea "I'm no"
type textarea "I'm not"
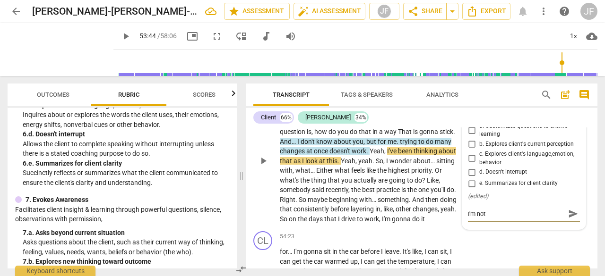
type textarea "I'm no"
type textarea "I'm n"
type textarea "I'm"
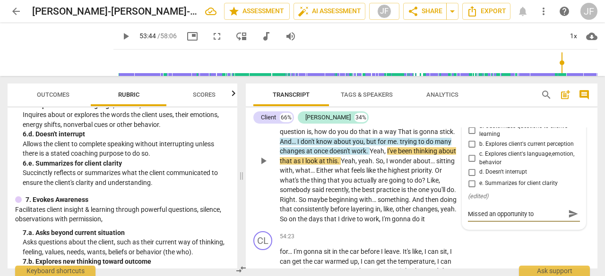
click at [409, 204] on span "something" at bounding box center [392, 200] width 31 height 8
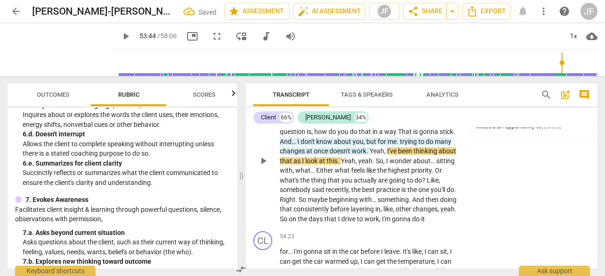
click at [352, 194] on span "the" at bounding box center [356, 190] width 11 height 8
click at [571, 133] on div "6.Listens Actively [PERSON_NAME] 07:20 [DATE] Missed an opportunity to ( edited…" at bounding box center [531, 118] width 112 height 29
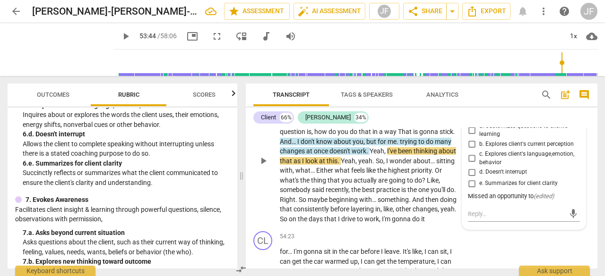
click at [519, 201] on div "Missed an opportunity to ( edited )" at bounding box center [524, 196] width 112 height 9
click at [570, 117] on span "more_vert" at bounding box center [573, 110] width 11 height 11
click at [576, 171] on li "Delete" at bounding box center [580, 169] width 33 height 18
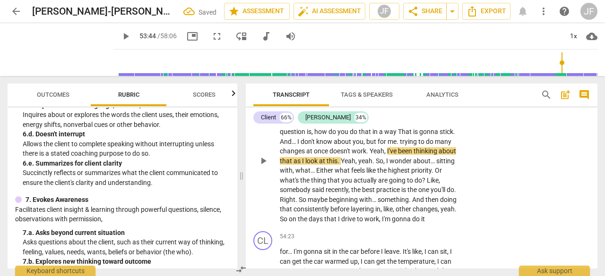
click at [263, 167] on span "play_arrow" at bounding box center [262, 160] width 11 height 11
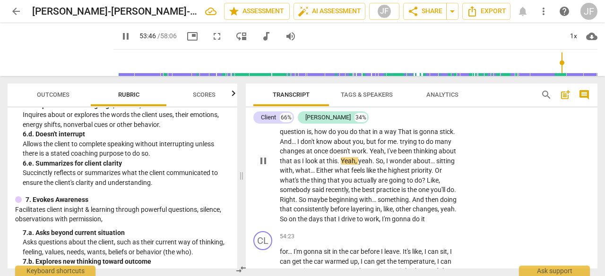
click at [263, 167] on span "pause" at bounding box center [262, 160] width 11 height 11
click at [0, 0] on span "play_arrow" at bounding box center [0, 0] width 0 height 0
click at [263, 167] on span "pause" at bounding box center [262, 160] width 11 height 11
click at [371, 155] on span "Yeah" at bounding box center [376, 151] width 15 height 8
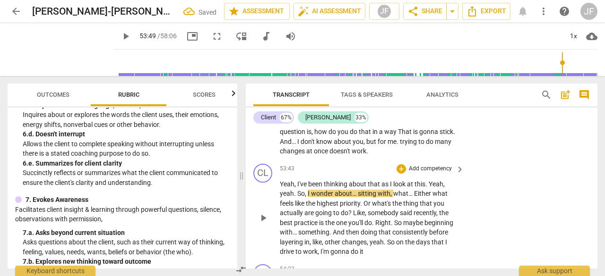
click at [345, 217] on span "do" at bounding box center [345, 213] width 8 height 8
click at [296, 197] on span "." at bounding box center [295, 194] width 3 height 8
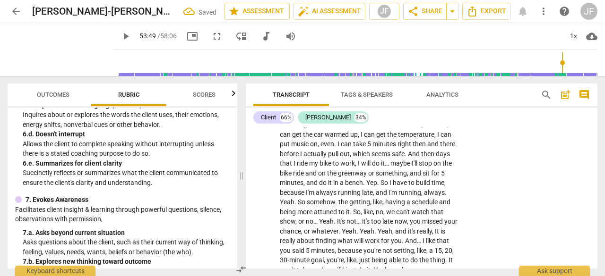
scroll to position [12984, 0]
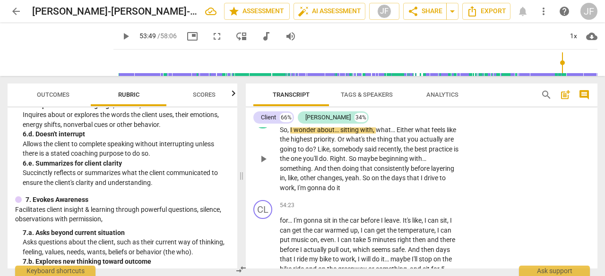
click at [265, 165] on span "play_arrow" at bounding box center [262, 159] width 11 height 11
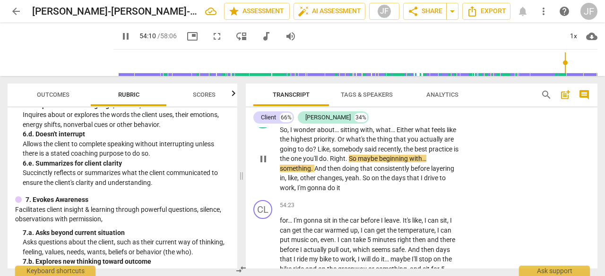
click at [263, 165] on span "pause" at bounding box center [262, 159] width 11 height 11
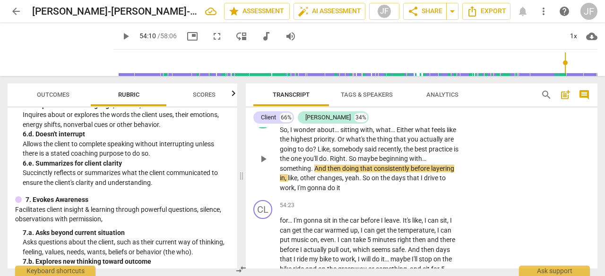
click at [337, 163] on span "Right" at bounding box center [338, 159] width 16 height 8
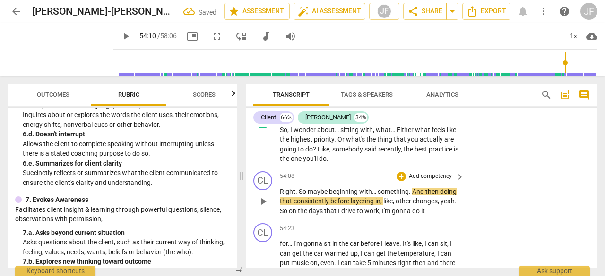
click at [298, 196] on span "." at bounding box center [296, 192] width 3 height 8
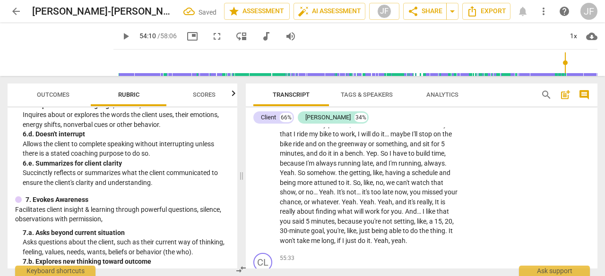
scroll to position [13110, 0]
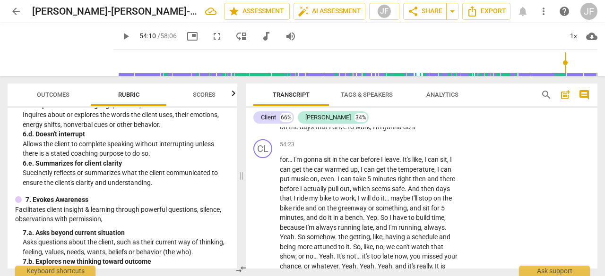
click at [263, 123] on span "play_arrow" at bounding box center [262, 117] width 11 height 11
click at [263, 123] on span "pause" at bounding box center [262, 117] width 11 height 11
click at [268, 123] on span "play_arrow" at bounding box center [262, 117] width 11 height 11
click at [261, 123] on span "pause" at bounding box center [262, 117] width 11 height 11
click at [445, 121] on span "So" at bounding box center [448, 117] width 8 height 8
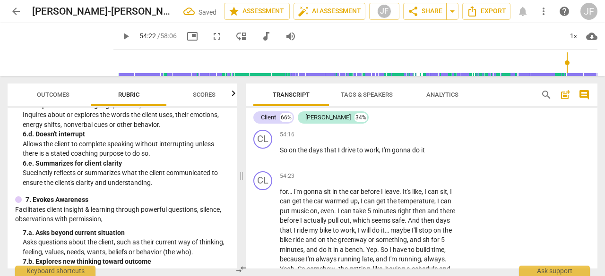
scroll to position [13141, 0]
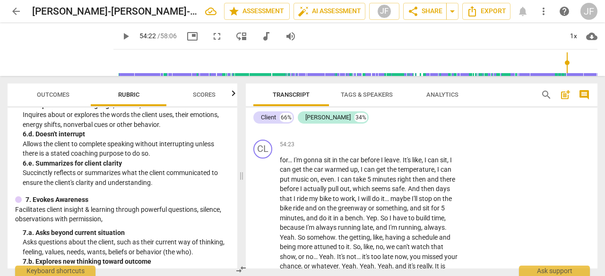
click at [596, 261] on div "Transcript Tags & Speakers Analytics search post_add comment Client 66% [PERSON…" at bounding box center [423, 176] width 363 height 200
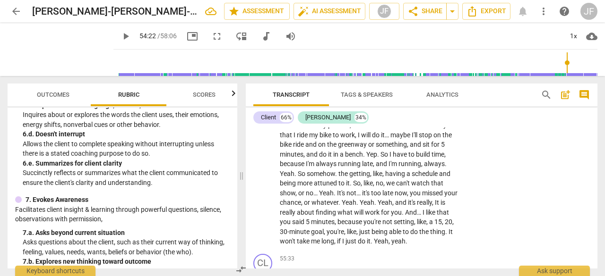
scroll to position [13237, 0]
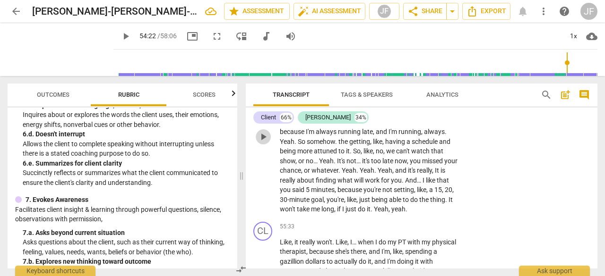
click at [264, 143] on span "play_arrow" at bounding box center [262, 136] width 11 height 11
click at [264, 143] on span "pause" at bounding box center [262, 136] width 11 height 11
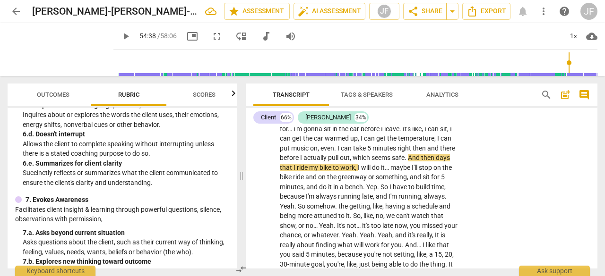
scroll to position [13205, 0]
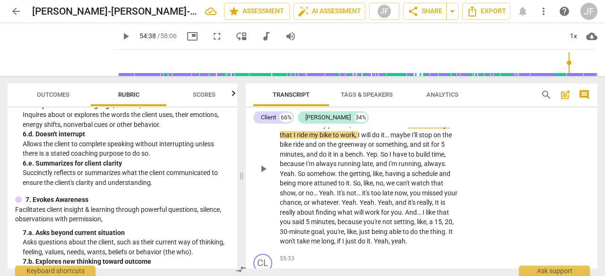
click at [368, 158] on span "Yep" at bounding box center [371, 155] width 11 height 8
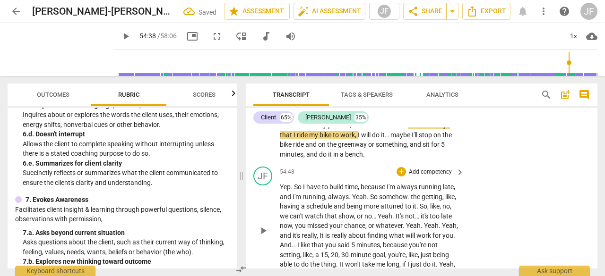
click at [295, 191] on span "So" at bounding box center [298, 187] width 9 height 8
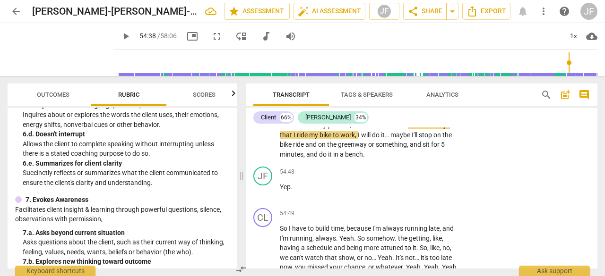
click at [598, 262] on div "Transcript Tags & Speakers Analytics search post_add comment Client 66% [PERSON…" at bounding box center [423, 176] width 363 height 200
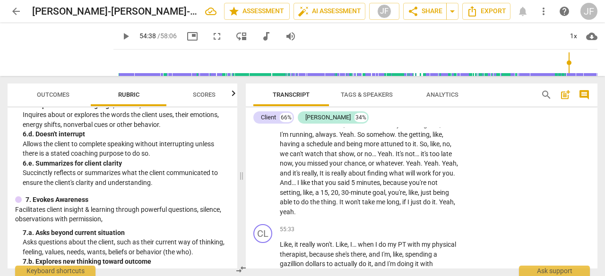
scroll to position [13341, 0]
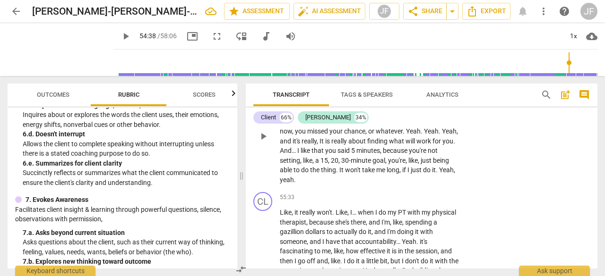
click at [265, 142] on span "play_arrow" at bounding box center [262, 136] width 11 height 11
click at [265, 142] on span "pause" at bounding box center [262, 136] width 11 height 11
click at [339, 106] on span "Yeah" at bounding box center [346, 103] width 15 height 8
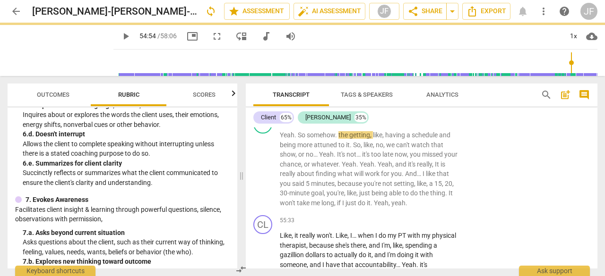
scroll to position [13365, 0]
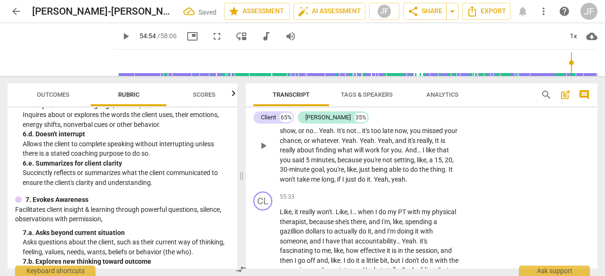
click at [299, 115] on span "So" at bounding box center [302, 112] width 9 height 8
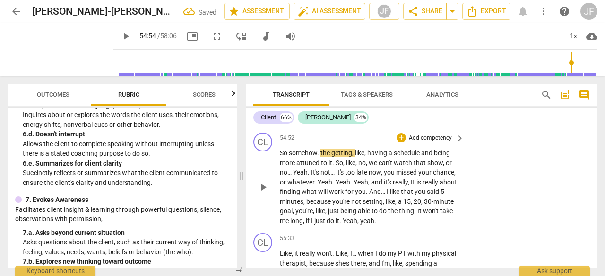
click at [265, 195] on button "play_arrow" at bounding box center [263, 187] width 15 height 15
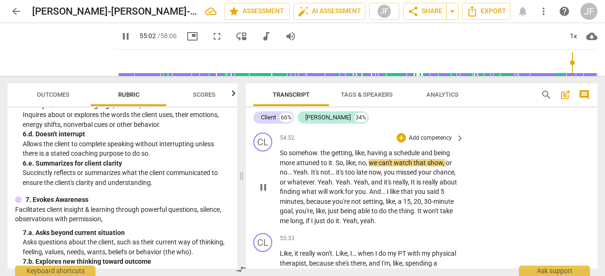
click at [301, 196] on span "finding" at bounding box center [291, 192] width 22 height 8
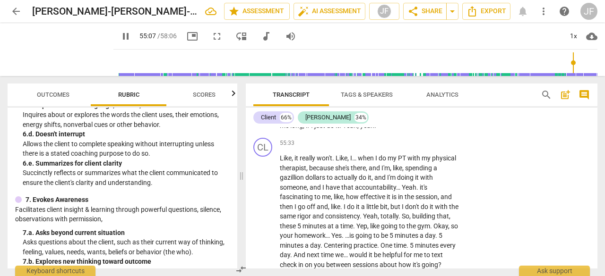
scroll to position [13360, 0]
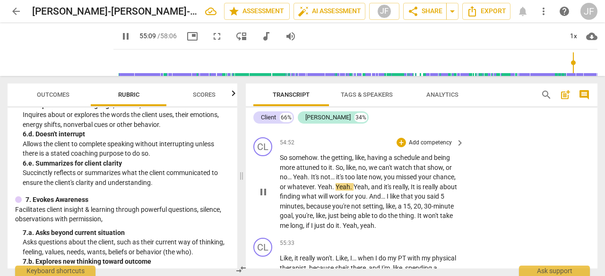
click at [263, 198] on span "pause" at bounding box center [262, 192] width 11 height 11
click at [317, 191] on span "." at bounding box center [315, 187] width 3 height 8
click at [332, 191] on span "Yeah" at bounding box center [324, 187] width 15 height 8
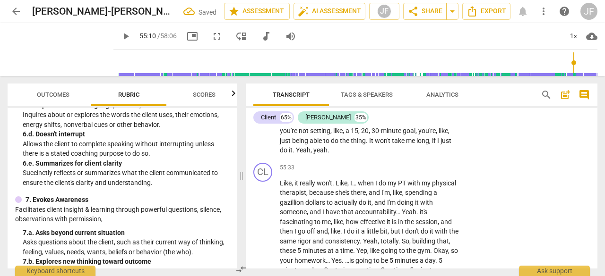
scroll to position [13435, 0]
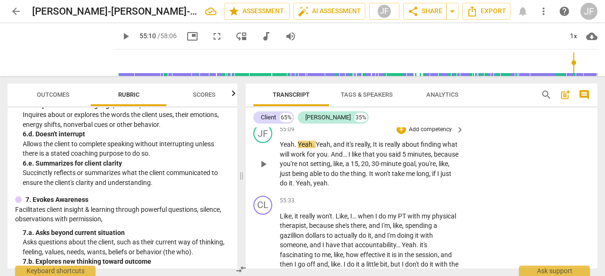
click at [266, 170] on span "play_arrow" at bounding box center [262, 164] width 11 height 11
click at [265, 170] on span "pause" at bounding box center [262, 164] width 11 height 11
click at [369, 178] on span "." at bounding box center [367, 174] width 3 height 8
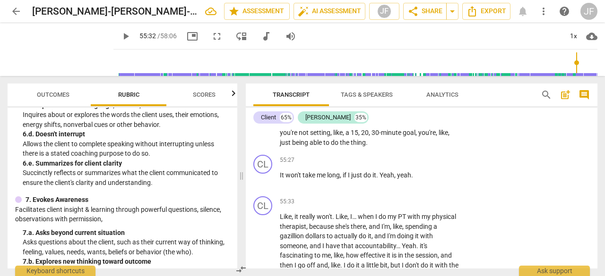
scroll to position [13499, 0]
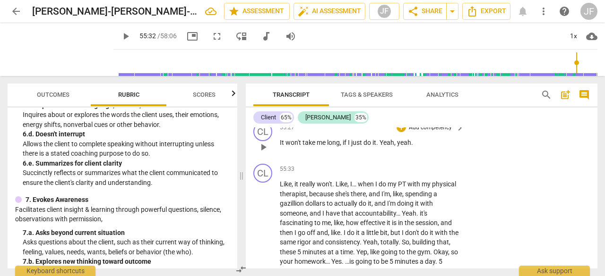
click at [381, 146] on span "Yeah" at bounding box center [386, 143] width 15 height 8
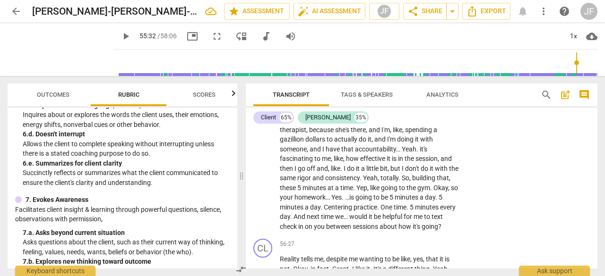
scroll to position [13638, 0]
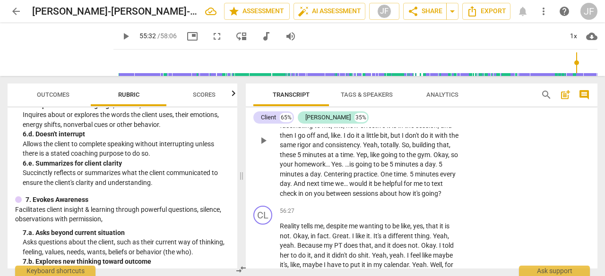
click at [377, 149] on span "Yeah" at bounding box center [370, 145] width 15 height 8
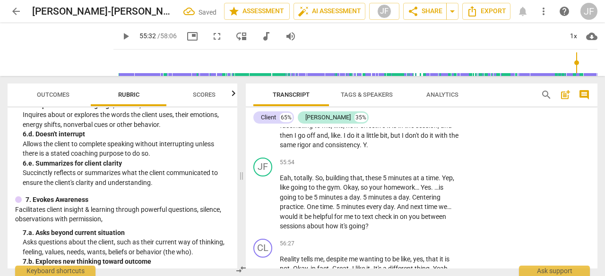
scroll to position [13661, 0]
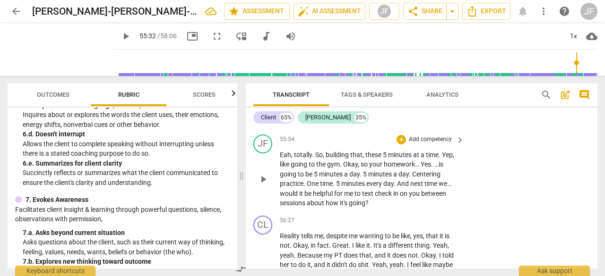
click at [279, 197] on div "play_arrow pause" at bounding box center [268, 180] width 24 height 52
drag, startPoint x: 280, startPoint y: 196, endPoint x: 305, endPoint y: 196, distance: 24.6
click at [308, 192] on p "Eah , totally . So , building that , these 5 minutes at a time . Yep , like goi…" at bounding box center [370, 179] width 180 height 58
click at [303, 159] on span "totally" at bounding box center [303, 155] width 18 height 8
click at [366, 126] on span "Y" at bounding box center [364, 122] width 3 height 8
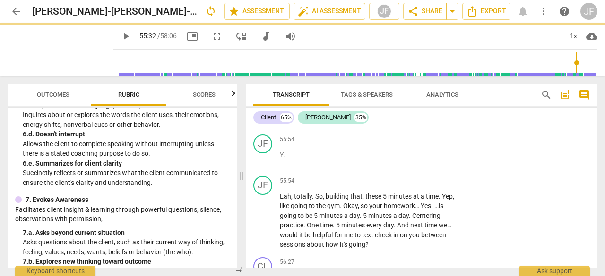
scroll to position [13702, 0]
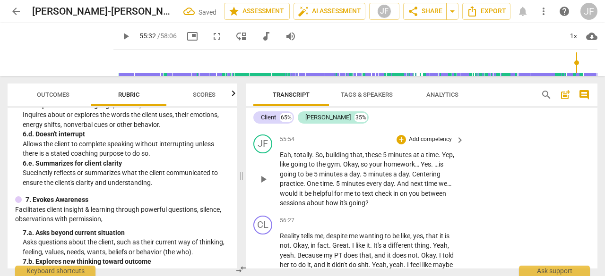
click at [280, 159] on span "Eah" at bounding box center [285, 155] width 11 height 8
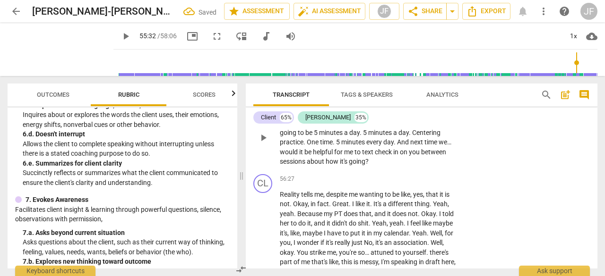
click at [289, 117] on span "Eah" at bounding box center [291, 114] width 11 height 8
click at [264, 144] on span "play_arrow" at bounding box center [262, 137] width 11 height 11
click at [320, 117] on span "So" at bounding box center [322, 114] width 8 height 8
click at [262, 144] on span "pause" at bounding box center [262, 137] width 11 height 11
click at [319, 117] on span "So" at bounding box center [322, 114] width 8 height 8
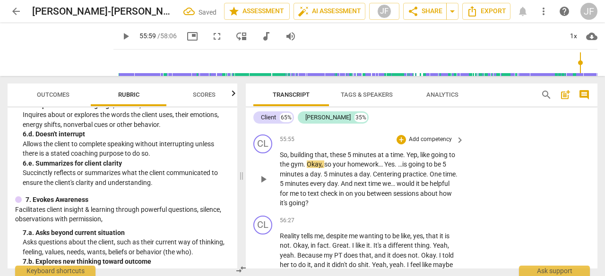
click at [410, 159] on span "Yep" at bounding box center [411, 155] width 11 height 8
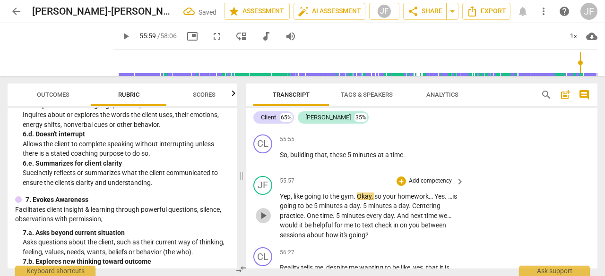
click at [263, 222] on span "play_arrow" at bounding box center [262, 215] width 11 height 11
click at [333, 210] on span "minutes" at bounding box center [331, 206] width 25 height 8
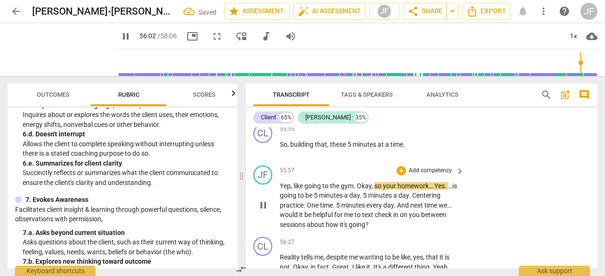
scroll to position [13813, 0]
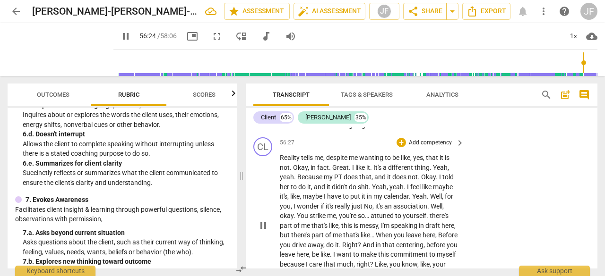
click at [310, 222] on p "Reality tells me , despite me wanting to be like , yes , that it is not . Okay …" at bounding box center [370, 225] width 180 height 145
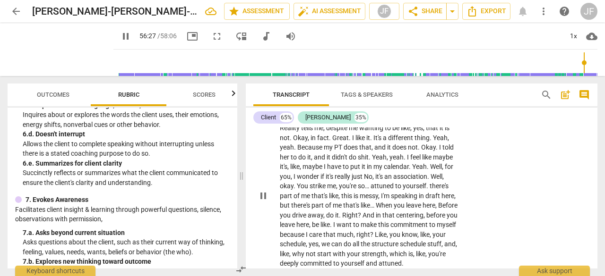
scroll to position [13852, 0]
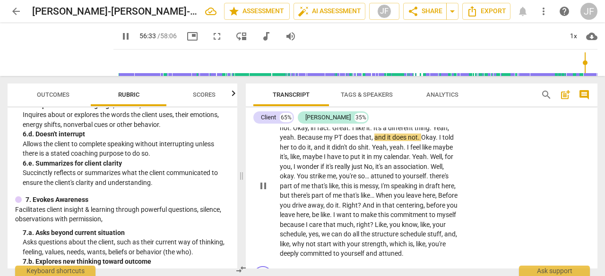
click at [294, 132] on span "Okay" at bounding box center [300, 128] width 15 height 8
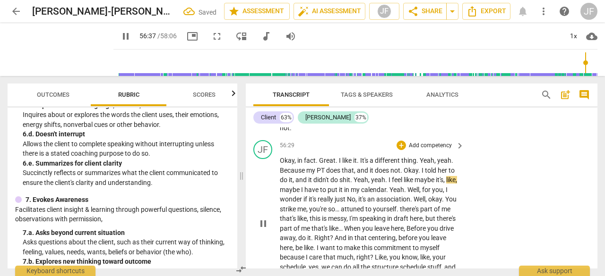
click at [360, 164] on span "It's" at bounding box center [364, 161] width 9 height 8
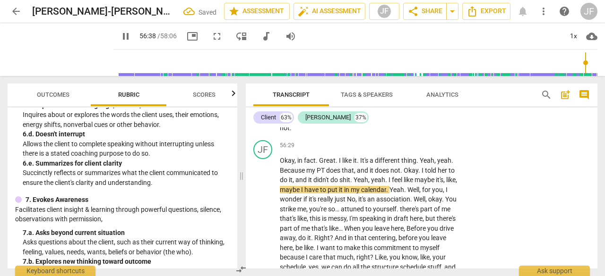
click at [265, 269] on div "Transcript Tags & Speakers Analytics search post_add comment Client 63% [PERSON…" at bounding box center [423, 176] width 363 height 200
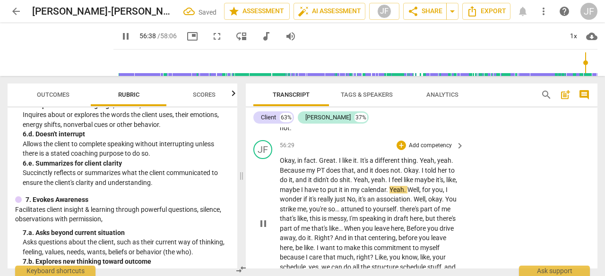
click at [263, 230] on span "pause" at bounding box center [262, 223] width 11 height 11
click at [357, 164] on span "." at bounding box center [358, 161] width 3 height 8
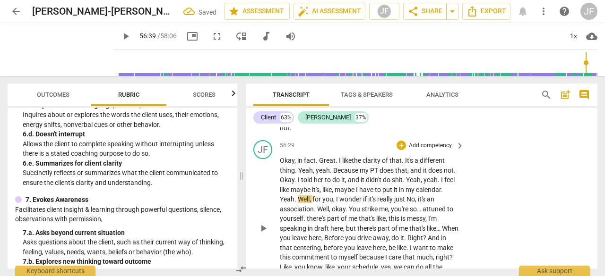
click at [407, 164] on span "It's" at bounding box center [409, 161] width 9 height 8
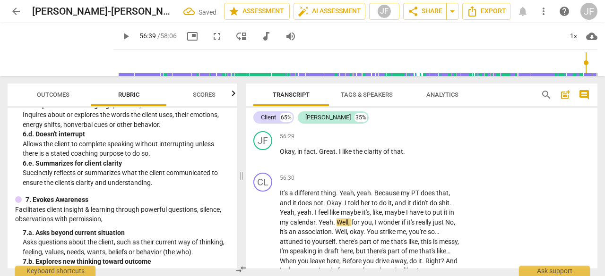
scroll to position [13895, 0]
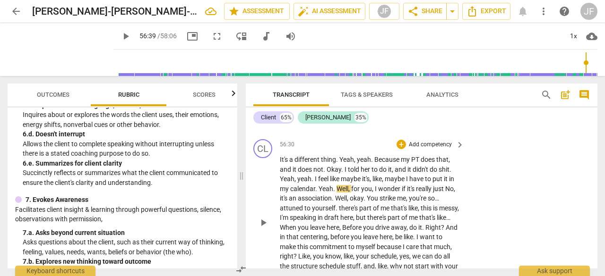
click at [339, 163] on span "Yeah" at bounding box center [346, 160] width 15 height 8
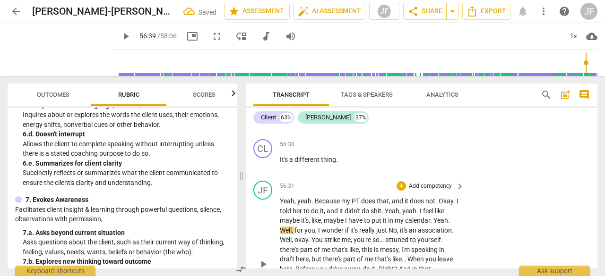
click at [315, 205] on span "Because" at bounding box center [328, 201] width 26 height 8
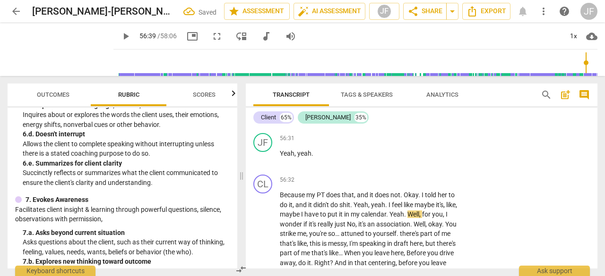
scroll to position [14010, 0]
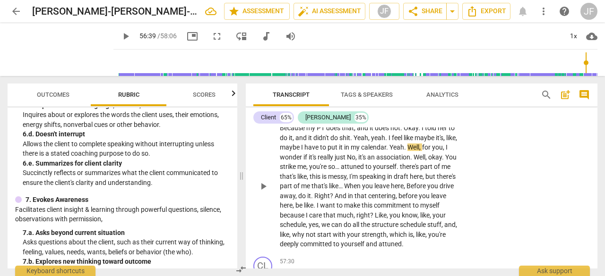
click at [405, 132] on span "Okay" at bounding box center [410, 128] width 15 height 8
click at [402, 132] on span "." at bounding box center [401, 128] width 3 height 8
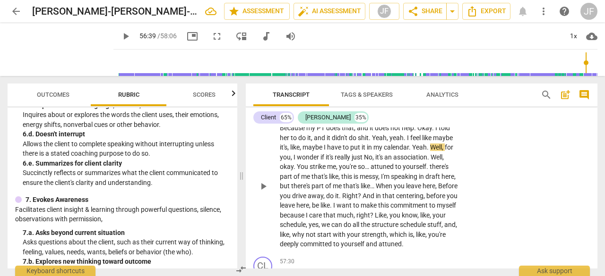
click at [419, 132] on span "Okay" at bounding box center [424, 128] width 15 height 8
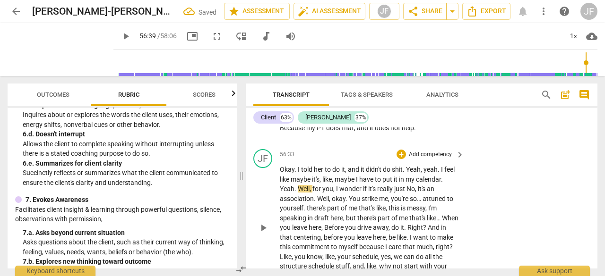
click at [297, 173] on span "." at bounding box center [295, 170] width 3 height 8
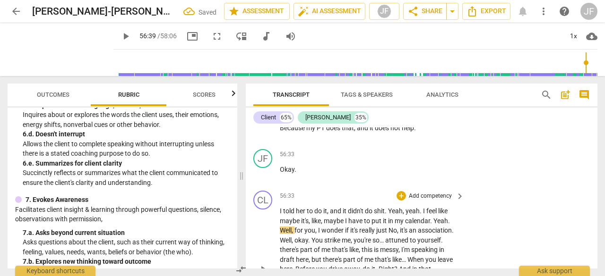
click at [401, 225] on span "my" at bounding box center [399, 221] width 10 height 8
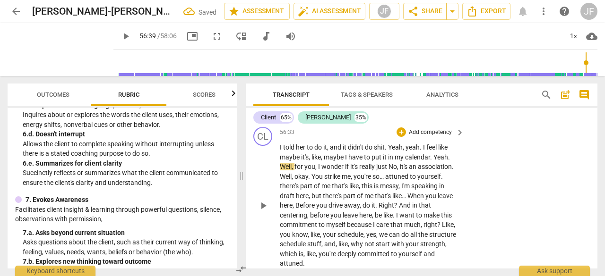
scroll to position [14083, 0]
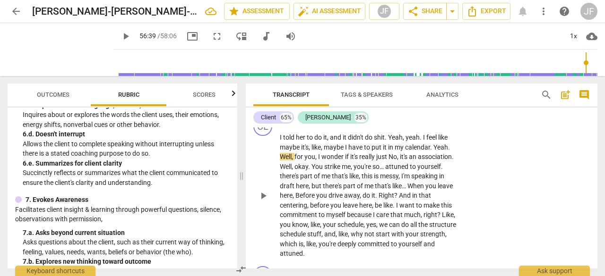
click at [435, 151] on span "Yeah" at bounding box center [440, 148] width 15 height 8
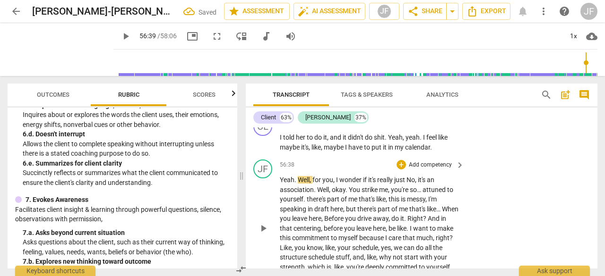
click at [361, 194] on span "You" at bounding box center [355, 190] width 13 height 8
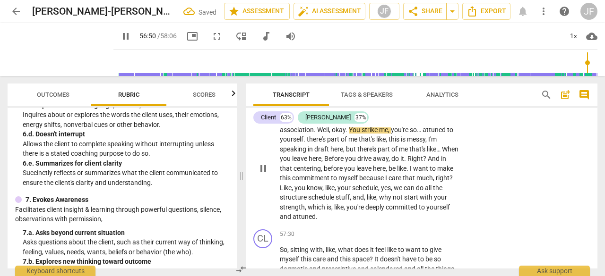
scroll to position [14159, 0]
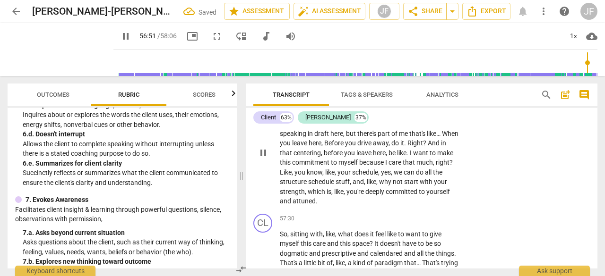
click at [267, 201] on div "play_arrow pause" at bounding box center [268, 153] width 24 height 101
click at [262, 159] on span "pause" at bounding box center [262, 152] width 11 height 11
click at [409, 108] on span "No" at bounding box center [410, 105] width 9 height 8
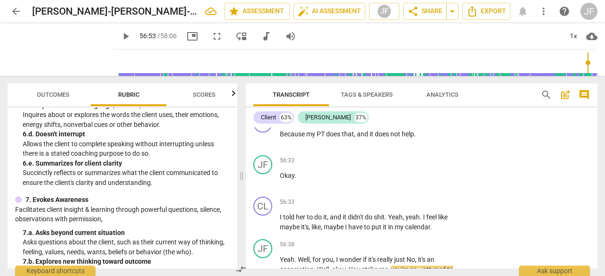
scroll to position [14138, 0]
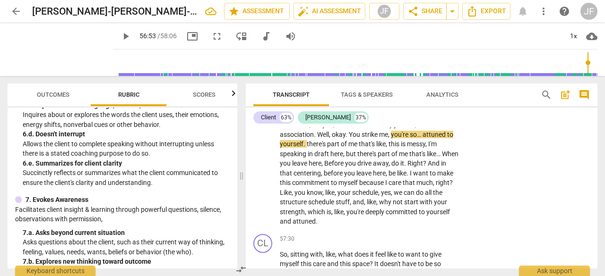
click at [265, 93] on span "play_arrow" at bounding box center [262, 87] width 11 height 11
click at [262, 179] on span "pause" at bounding box center [262, 173] width 11 height 11
click at [406, 128] on span "just" at bounding box center [400, 125] width 12 height 8
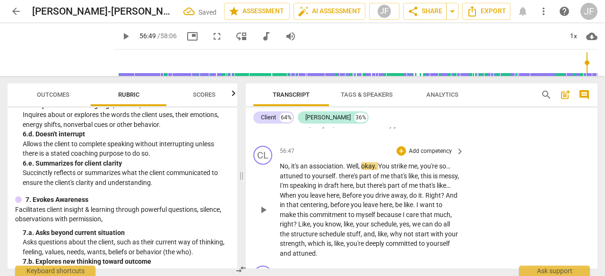
click at [348, 170] on span "Well" at bounding box center [352, 167] width 12 height 8
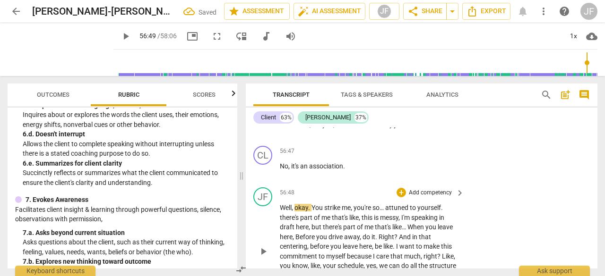
click at [359, 222] on span "like" at bounding box center [353, 218] width 9 height 8
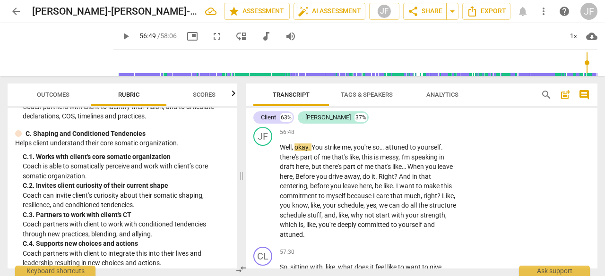
scroll to position [1237, 0]
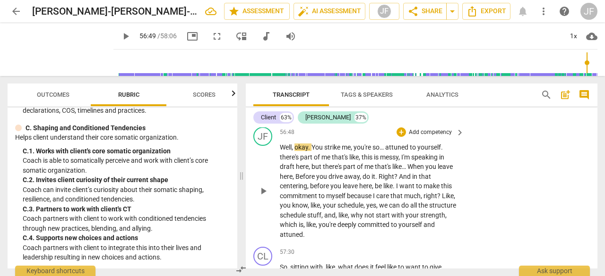
click at [317, 200] on span "commitment" at bounding box center [299, 196] width 39 height 8
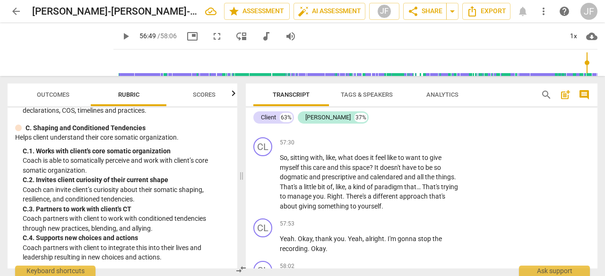
scroll to position [14189, 0]
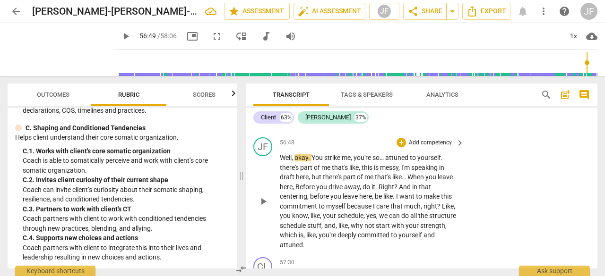
click at [377, 220] on span "," at bounding box center [377, 216] width 3 height 8
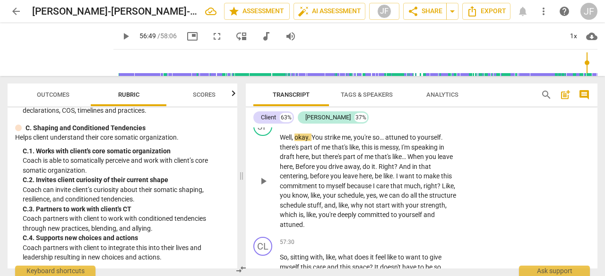
scroll to position [14309, 0]
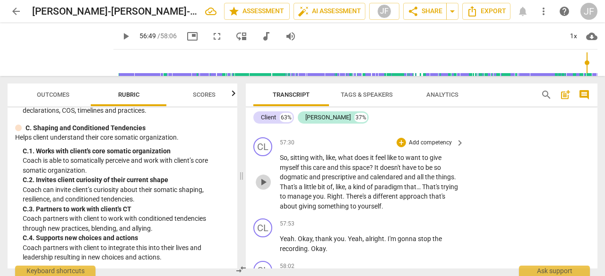
click at [268, 188] on span "play_arrow" at bounding box center [262, 182] width 11 height 11
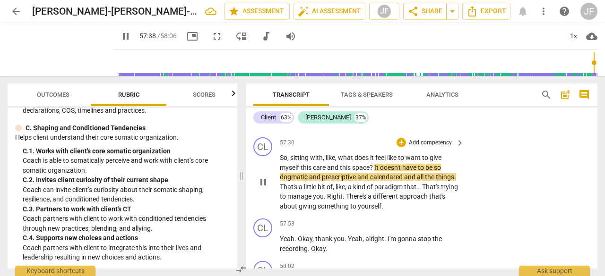
click at [265, 188] on span "pause" at bounding box center [262, 182] width 11 height 11
click at [376, 171] on span "It" at bounding box center [377, 168] width 6 height 8
click at [266, 156] on div "CL" at bounding box center [262, 146] width 19 height 19
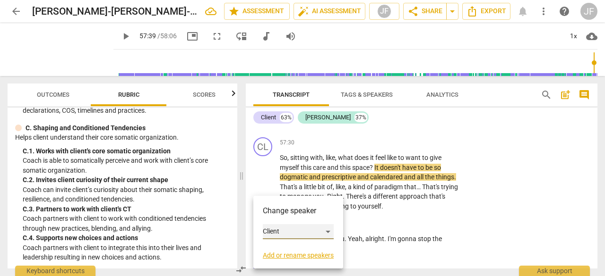
click at [271, 234] on div "Client" at bounding box center [298, 231] width 71 height 15
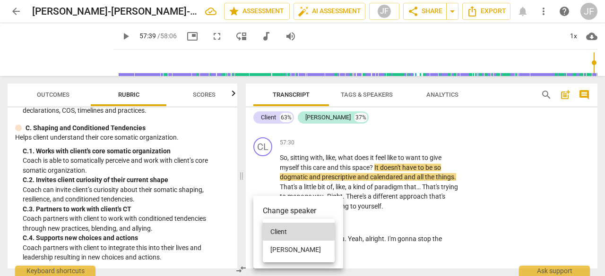
click at [273, 247] on li "[PERSON_NAME]" at bounding box center [299, 250] width 72 height 18
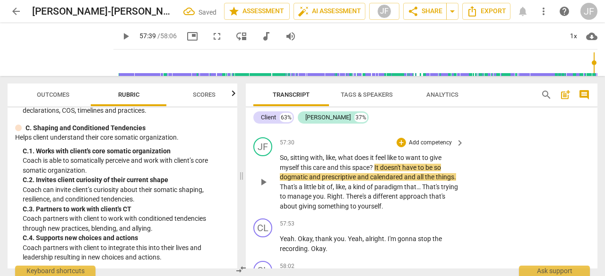
click at [374, 171] on span "?" at bounding box center [371, 168] width 5 height 8
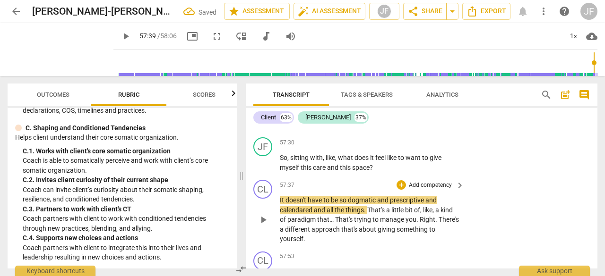
click at [367, 214] on span "." at bounding box center [365, 210] width 3 height 8
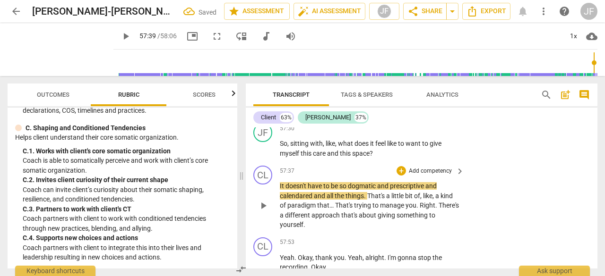
scroll to position [14422, 0]
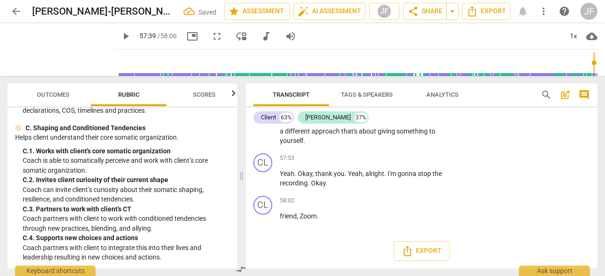
click at [311, 135] on span "different" at bounding box center [298, 132] width 26 height 8
click at [264, 128] on span "play_arrow" at bounding box center [262, 121] width 11 height 11
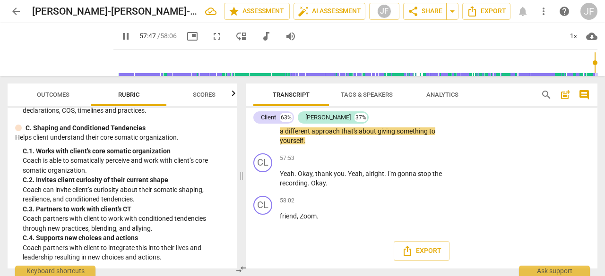
click at [265, 128] on span "pause" at bounding box center [262, 121] width 11 height 11
click at [334, 125] on span "that…" at bounding box center [326, 122] width 18 height 8
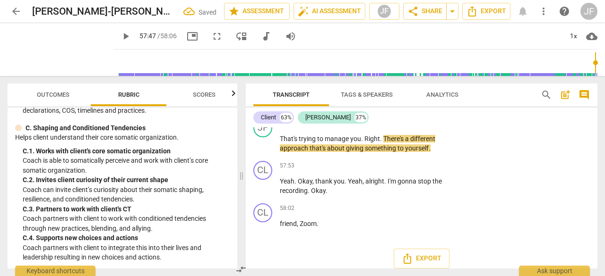
scroll to position [14446, 0]
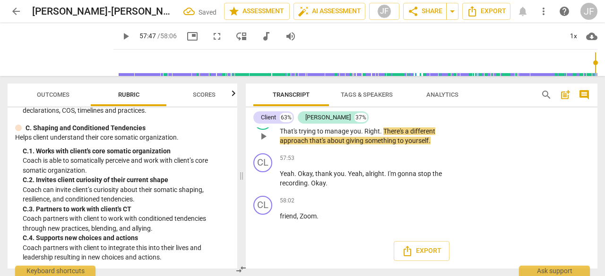
click at [364, 135] on span "Right" at bounding box center [372, 132] width 16 height 8
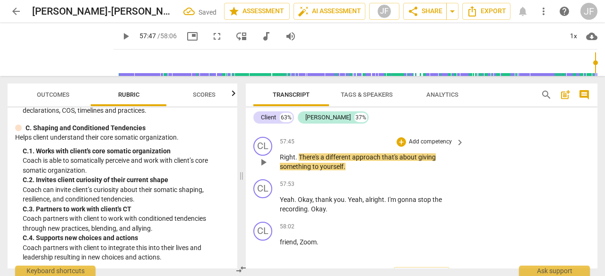
click at [297, 161] on span "." at bounding box center [296, 158] width 3 height 8
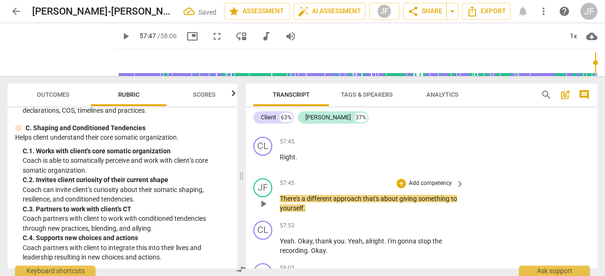
click at [263, 210] on span "play_arrow" at bounding box center [262, 203] width 11 height 11
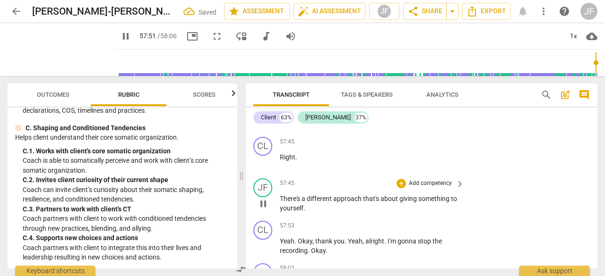
click at [265, 210] on span "pause" at bounding box center [262, 203] width 11 height 11
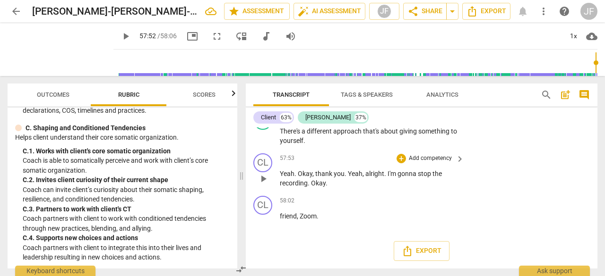
click at [267, 180] on span "play_arrow" at bounding box center [262, 178] width 11 height 11
click at [267, 180] on span "pause" at bounding box center [262, 178] width 11 height 11
click at [314, 175] on span "," at bounding box center [313, 174] width 3 height 8
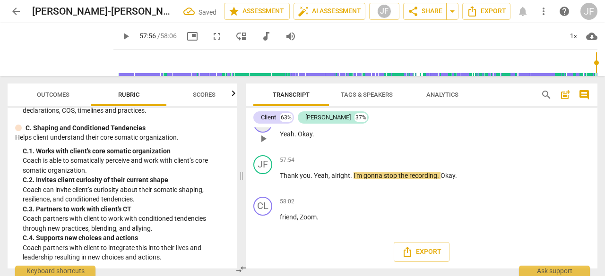
click at [263, 133] on div "CL" at bounding box center [262, 123] width 19 height 19
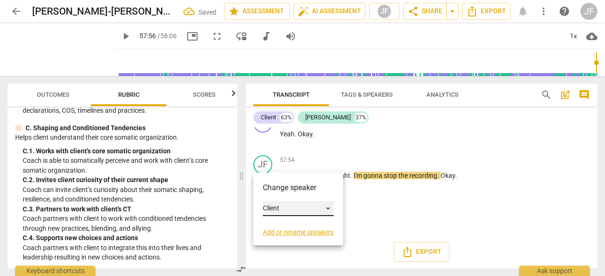
click at [270, 202] on div "Client" at bounding box center [298, 208] width 71 height 15
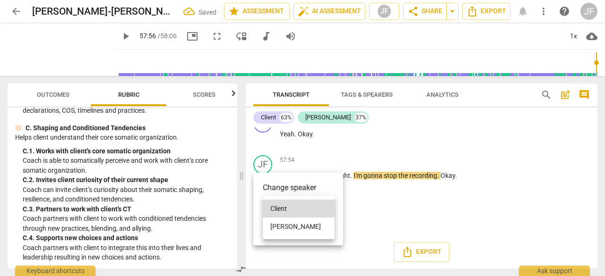
click at [271, 221] on li "[PERSON_NAME]" at bounding box center [299, 227] width 72 height 18
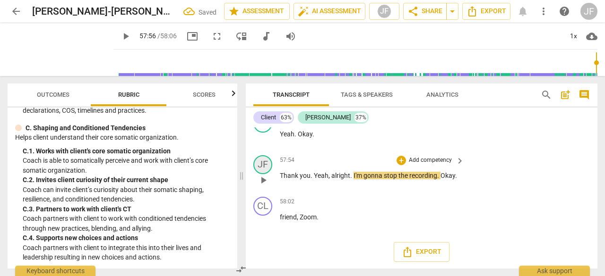
click at [264, 174] on div "JF" at bounding box center [262, 164] width 19 height 19
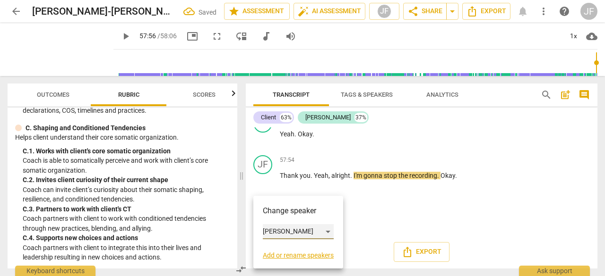
click at [266, 236] on div "[PERSON_NAME]" at bounding box center [298, 231] width 71 height 15
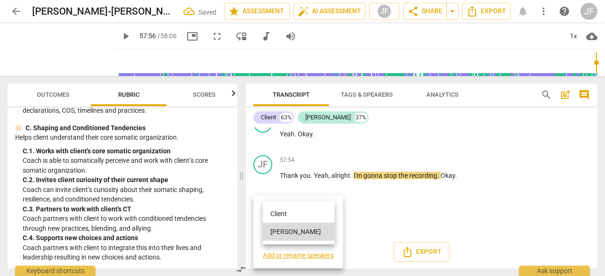
click at [306, 205] on li "Client" at bounding box center [299, 214] width 72 height 18
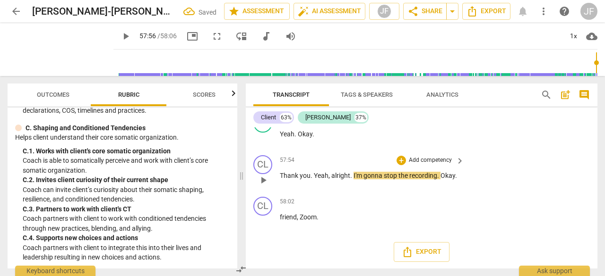
click at [313, 180] on span "." at bounding box center [311, 176] width 3 height 8
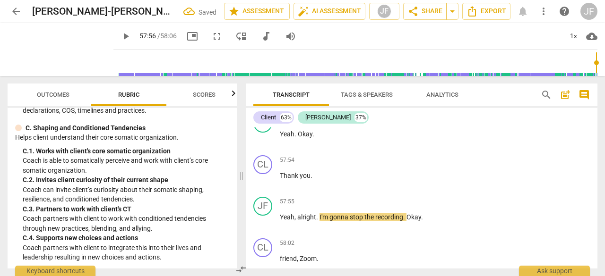
scroll to position [14635, 0]
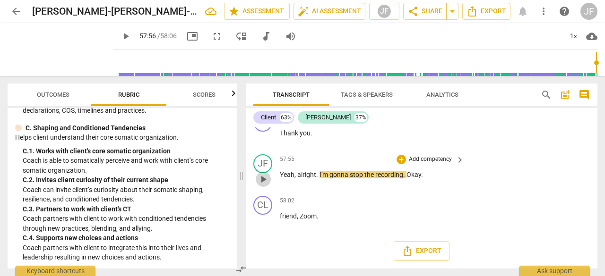
click at [261, 181] on span "play_arrow" at bounding box center [262, 179] width 11 height 11
click at [409, 176] on span "Okay" at bounding box center [413, 175] width 15 height 8
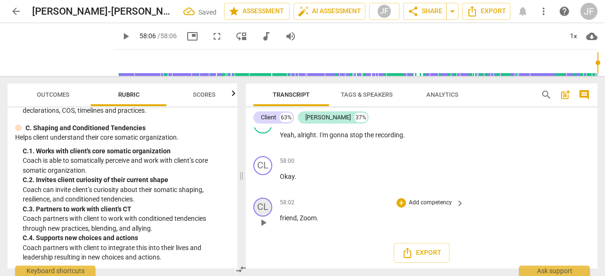
click at [261, 217] on div "CL" at bounding box center [262, 207] width 19 height 19
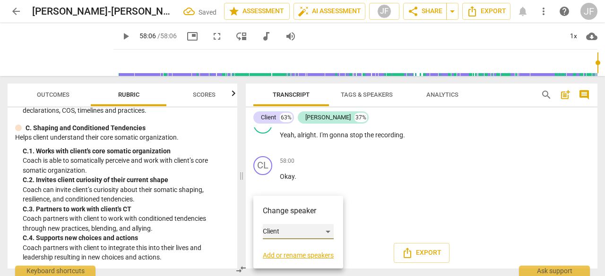
click at [263, 236] on div "Client" at bounding box center [298, 231] width 71 height 15
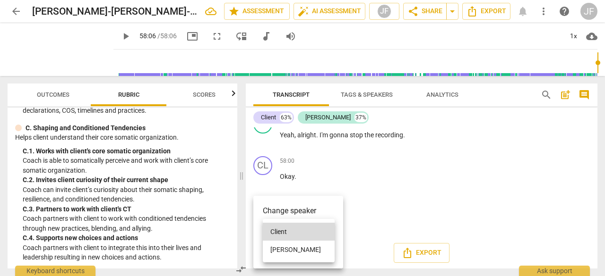
click at [304, 248] on li "[PERSON_NAME]" at bounding box center [299, 250] width 72 height 18
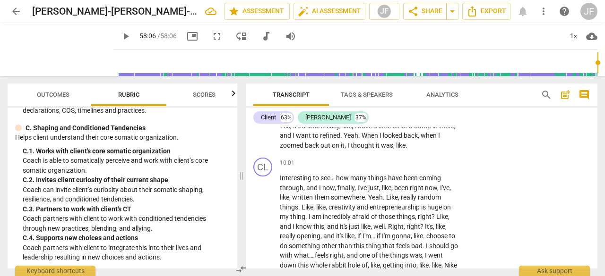
scroll to position [2033, 0]
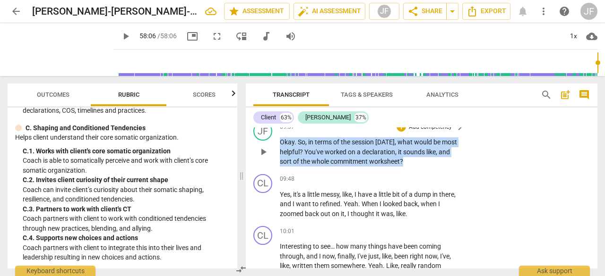
drag, startPoint x: 410, startPoint y: 153, endPoint x: 278, endPoint y: 136, distance: 132.9
click at [278, 136] on div "JF play_arrow pause 09:37 + Add competency keyboard_arrow_right Okay . So , in …" at bounding box center [421, 144] width 351 height 52
click at [409, 137] on div "+" at bounding box center [412, 139] width 9 height 9
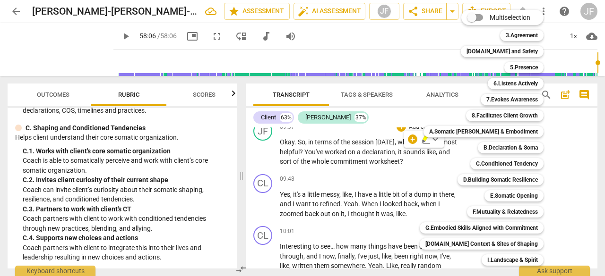
drag, startPoint x: 234, startPoint y: 180, endPoint x: 234, endPoint y: 131, distance: 48.7
click at [234, 131] on div at bounding box center [302, 138] width 605 height 276
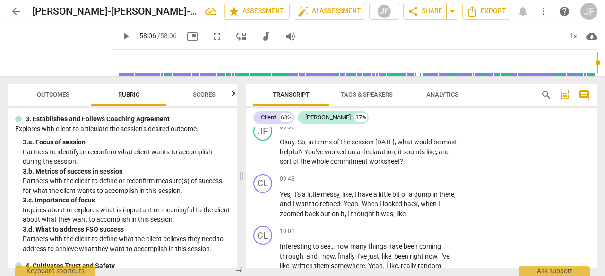
scroll to position [0, 0]
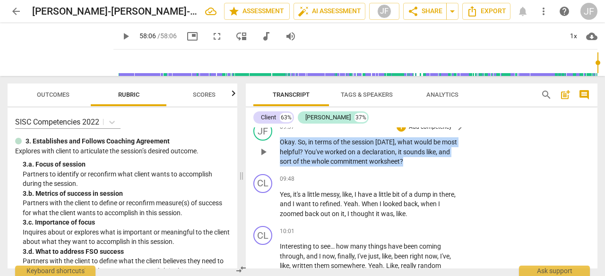
drag, startPoint x: 409, startPoint y: 152, endPoint x: 279, endPoint y: 134, distance: 131.2
click at [279, 134] on div "JF play_arrow pause 09:37 + Add competency keyboard_arrow_right Okay . So , in …" at bounding box center [421, 144] width 351 height 52
click at [410, 137] on div "+" at bounding box center [412, 139] width 9 height 9
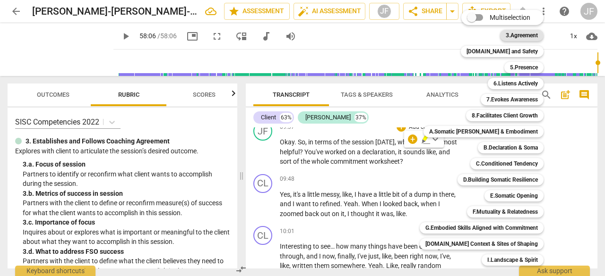
click at [505, 30] on b "3.Agreement" at bounding box center [521, 35] width 32 height 11
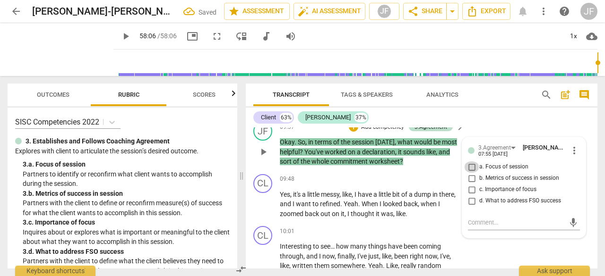
click at [470, 162] on input "a. Focus of session" at bounding box center [471, 167] width 15 height 11
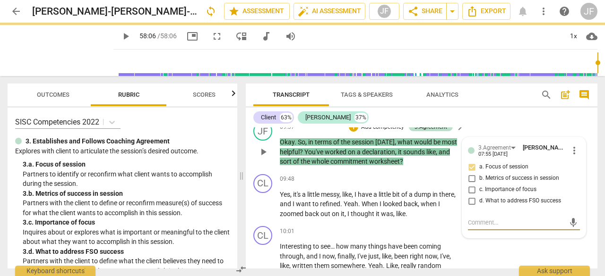
click at [473, 218] on textarea at bounding box center [516, 222] width 97 height 9
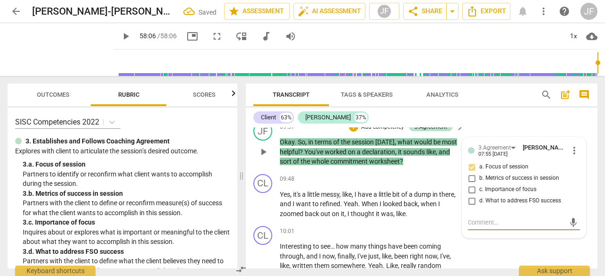
click at [409, 152] on p "Okay . So , in terms of the session [DATE] , what would be most helpful ? You'v…" at bounding box center [370, 151] width 180 height 29
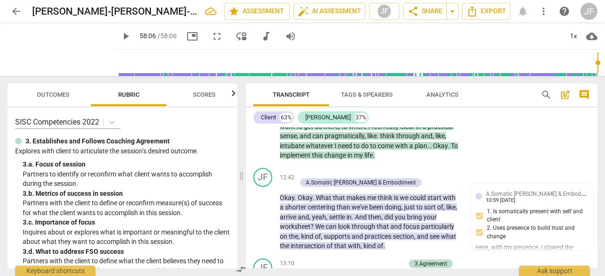
scroll to position [2721, 0]
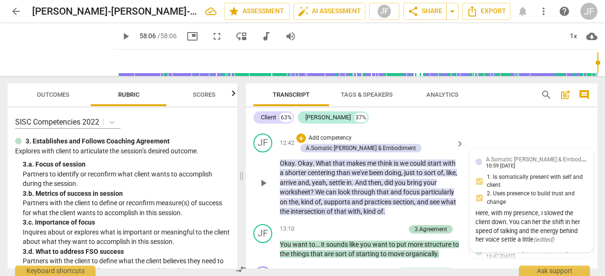
click at [535, 229] on div "Here, with my presence, I slowed the client down. You can her the shift in her …" at bounding box center [531, 226] width 112 height 35
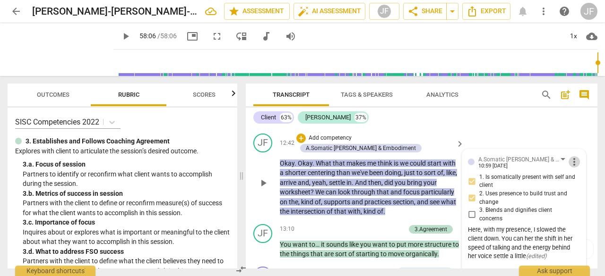
click at [573, 160] on span "more_vert" at bounding box center [573, 161] width 11 height 11
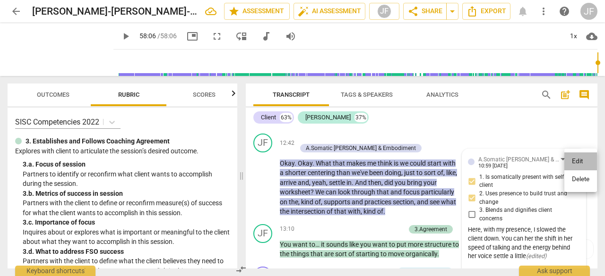
click at [570, 165] on li "Edit" at bounding box center [580, 162] width 33 height 18
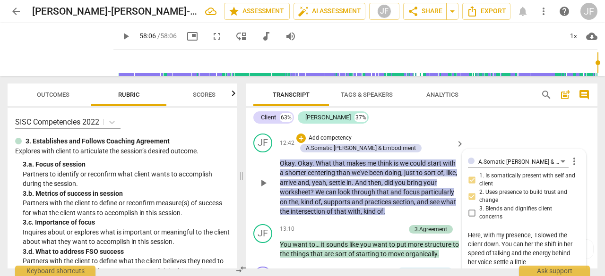
click at [530, 242] on textarea "Here, with my presence, I slowed the client down. You can her the shift in her …" at bounding box center [524, 249] width 112 height 36
click at [408, 204] on span "section" at bounding box center [403, 202] width 21 height 8
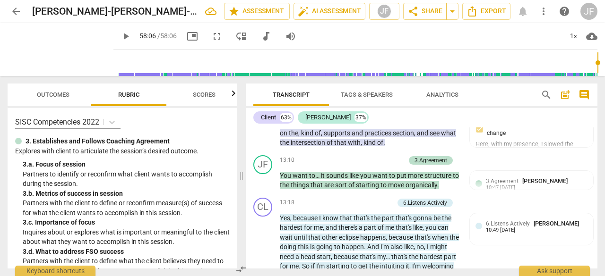
scroll to position [2825, 0]
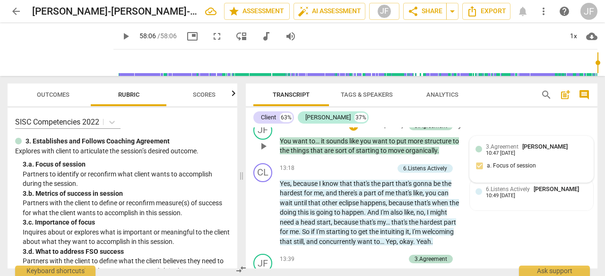
click at [507, 149] on span "3.Agreement" at bounding box center [502, 147] width 33 height 7
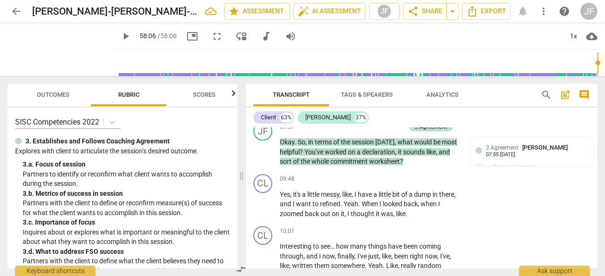
scroll to position [1998, 0]
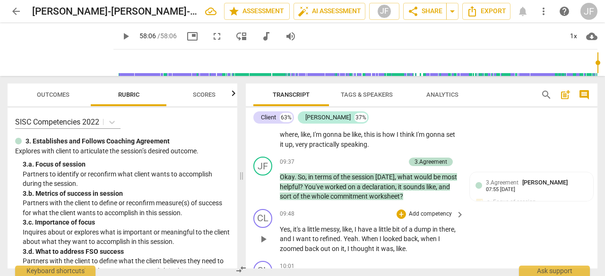
click at [416, 234] on p "Yes , it's a little messy , like , I have a little bit of a dump in there , and…" at bounding box center [370, 239] width 180 height 29
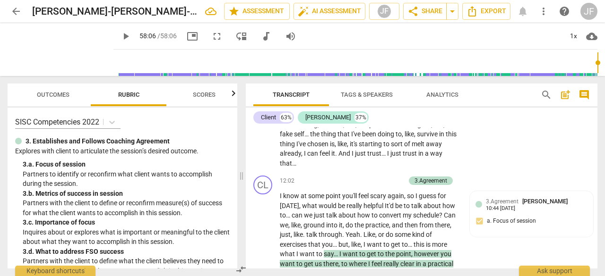
scroll to position [2584, 0]
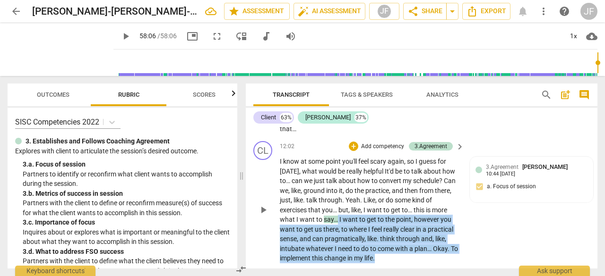
drag, startPoint x: 390, startPoint y: 257, endPoint x: 336, endPoint y: 223, distance: 63.9
click at [336, 223] on p "I know at some point you'll feel scary again , so I guess for [DATE] , what wou…" at bounding box center [370, 210] width 180 height 107
copy p "I want to get to the point , however you want to get us there , to where I feel…"
click at [262, 210] on span "play_arrow" at bounding box center [262, 210] width 11 height 11
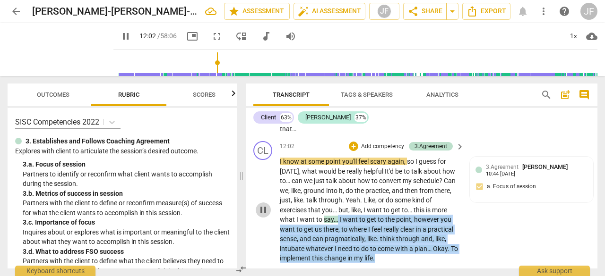
click at [262, 210] on span "pause" at bounding box center [262, 210] width 11 height 11
click at [262, 210] on span "play_arrow" at bounding box center [262, 210] width 11 height 11
click at [262, 210] on span "pause" at bounding box center [262, 210] width 11 height 11
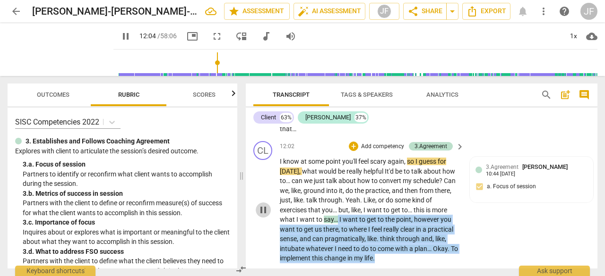
click at [262, 210] on span "pause" at bounding box center [262, 210] width 11 height 11
click at [264, 213] on span "play_arrow" at bounding box center [262, 210] width 11 height 11
click at [264, 213] on span "pause" at bounding box center [262, 210] width 11 height 11
click at [423, 174] on span "about" at bounding box center [432, 172] width 19 height 8
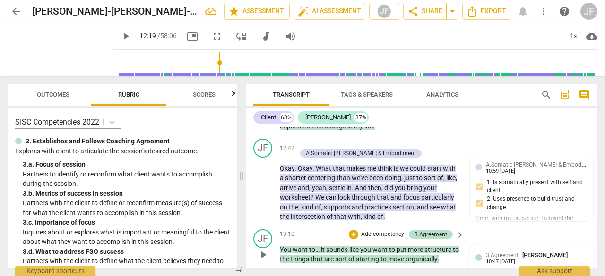
scroll to position [2735, 0]
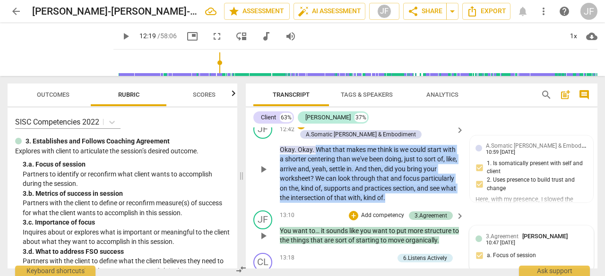
drag, startPoint x: 389, startPoint y: 198, endPoint x: 315, endPoint y: 151, distance: 88.6
click at [315, 151] on p "Okay . Okay . What that makes me think is we could start with a shorter centeri…" at bounding box center [370, 174] width 180 height 58
copy p "What that makes me think is we could start with a shorter centering than we've …"
click at [344, 173] on p "Okay . Okay . What that makes me think is we could start with a shorter centeri…" at bounding box center [370, 174] width 180 height 58
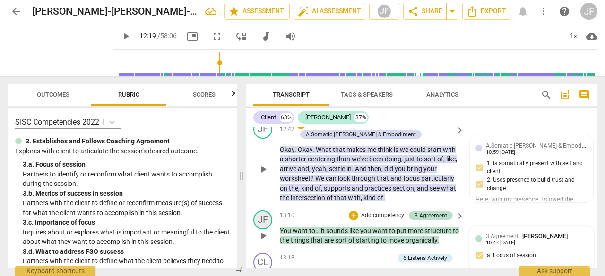
click at [258, 219] on div "JF" at bounding box center [262, 220] width 19 height 19
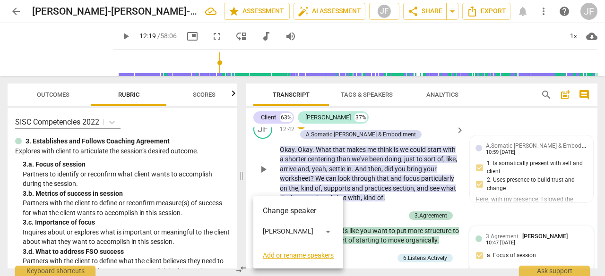
click at [291, 168] on div at bounding box center [302, 138] width 605 height 276
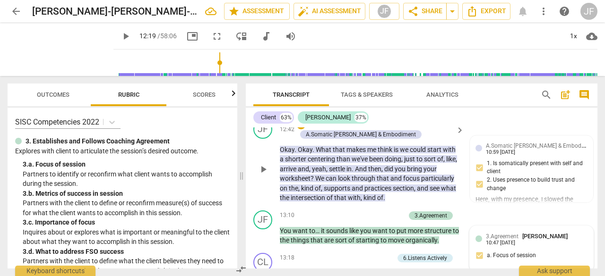
click at [264, 165] on span "play_arrow" at bounding box center [262, 169] width 11 height 11
click at [263, 239] on span "pause" at bounding box center [262, 236] width 11 height 11
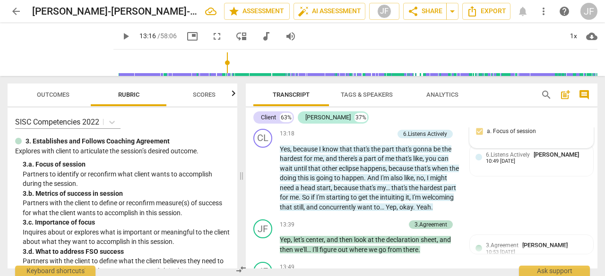
scroll to position [2928, 0]
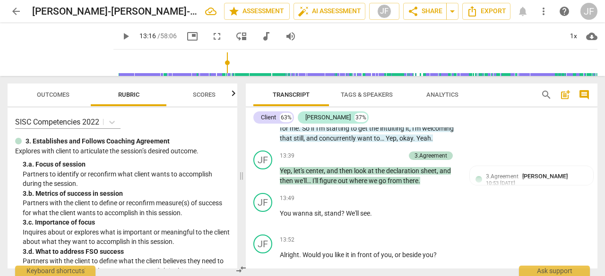
click at [396, 139] on span "Yep" at bounding box center [390, 139] width 11 height 8
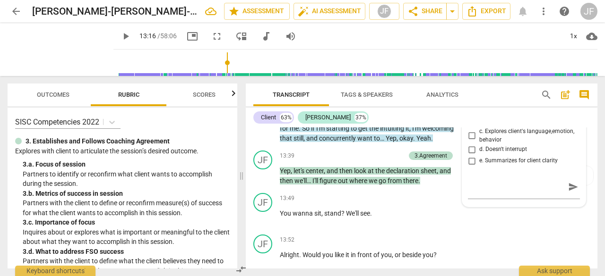
click at [396, 135] on span "Yep" at bounding box center [390, 139] width 11 height 8
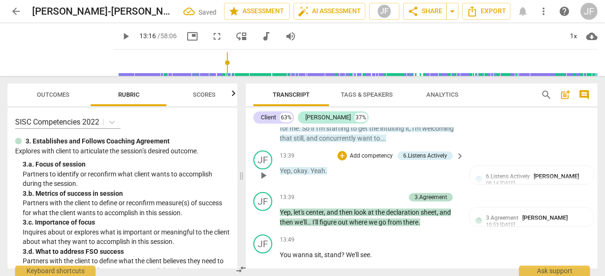
scroll to position [2960, 0]
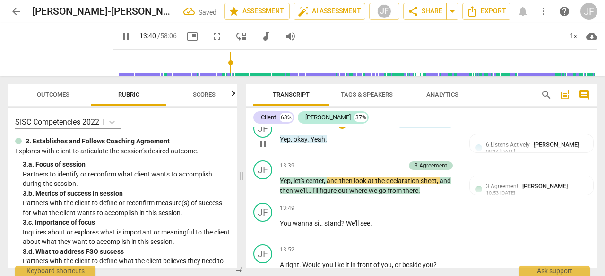
drag, startPoint x: 278, startPoint y: 144, endPoint x: 262, endPoint y: 142, distance: 16.1
click at [262, 142] on span "pause" at bounding box center [262, 143] width 11 height 11
click at [262, 142] on span "play_arrow" at bounding box center [262, 143] width 11 height 11
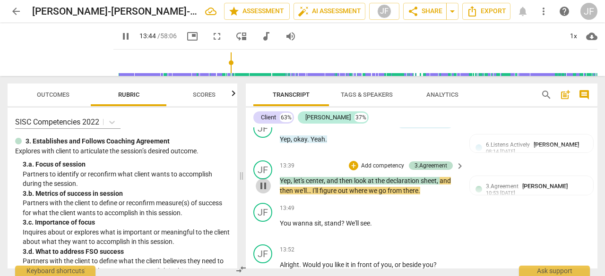
click at [265, 188] on span "pause" at bounding box center [262, 185] width 11 height 11
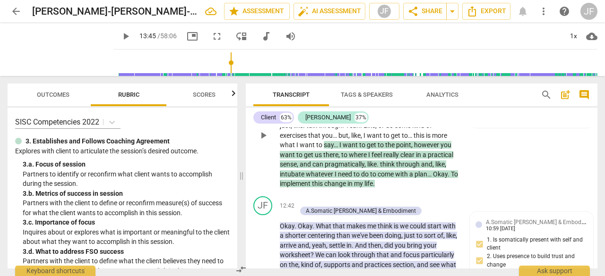
scroll to position [2693, 0]
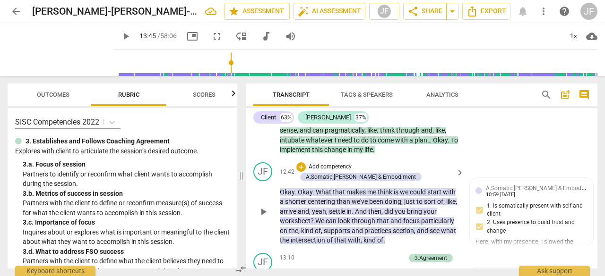
drag, startPoint x: 593, startPoint y: 156, endPoint x: 593, endPoint y: 163, distance: 6.2
click at [593, 163] on div "JF play_arrow pause 00:11 + Add competency keyboard_arrow_right So , yeah , tel…" at bounding box center [421, 198] width 351 height 141
click at [376, 191] on span "me" at bounding box center [372, 192] width 10 height 8
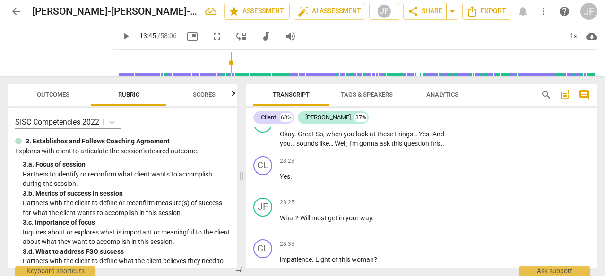
scroll to position [6491, 0]
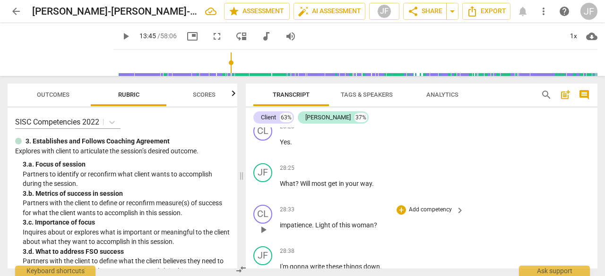
click at [330, 222] on span "Light" at bounding box center [323, 226] width 17 height 8
click at [262, 224] on span "play_arrow" at bounding box center [262, 229] width 11 height 11
click at [262, 224] on span "pause" at bounding box center [262, 229] width 11 height 11
click at [375, 222] on span "?" at bounding box center [375, 226] width 3 height 8
click at [378, 221] on p "impatience . Light of this woman ?" at bounding box center [370, 226] width 180 height 10
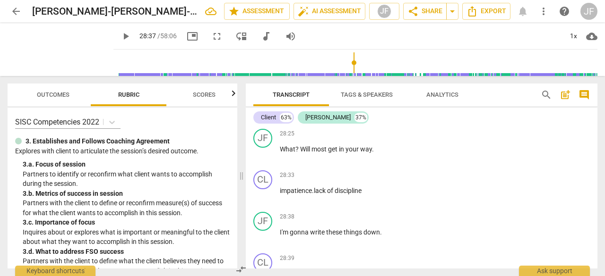
scroll to position [6560, 0]
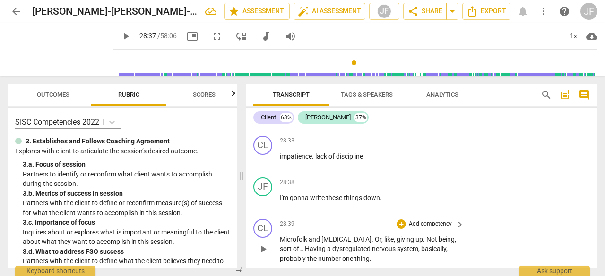
click at [384, 236] on span "like" at bounding box center [388, 240] width 9 height 8
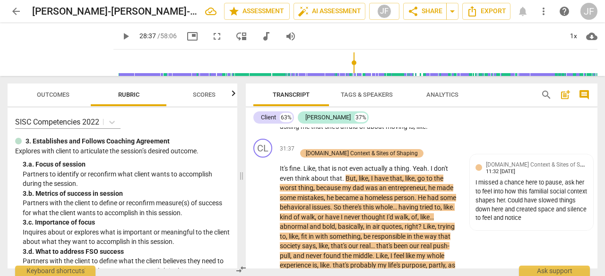
scroll to position [7357, 0]
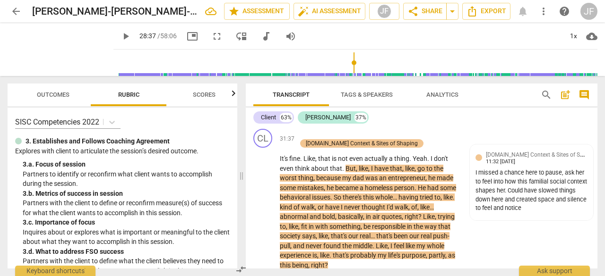
drag, startPoint x: 593, startPoint y: 200, endPoint x: 594, endPoint y: 193, distance: 7.1
click at [594, 193] on div "JF play_arrow pause 00:11 + Add competency keyboard_arrow_right So , yeah , tel…" at bounding box center [421, 198] width 351 height 141
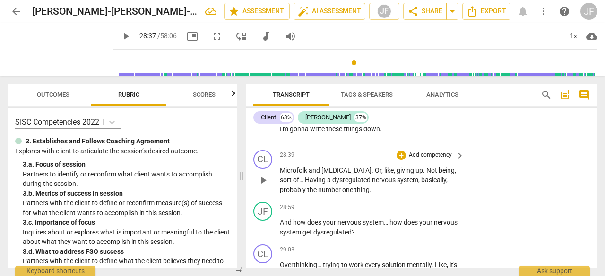
scroll to position [6801, 0]
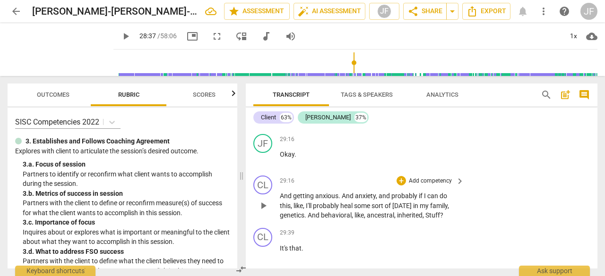
click at [359, 212] on span "like" at bounding box center [358, 216] width 9 height 8
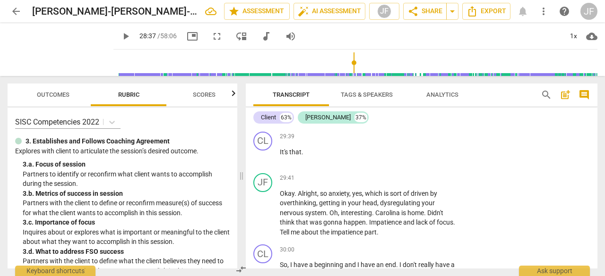
scroll to position [6907, 0]
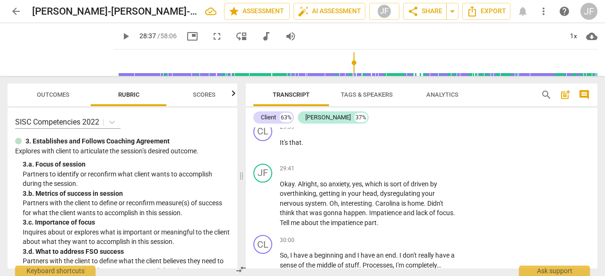
drag, startPoint x: 597, startPoint y: 194, endPoint x: 597, endPoint y: 204, distance: 9.9
click at [597, 204] on div "Transcript Tags & Speakers Analytics search post_add comment Client 63% [PERSON…" at bounding box center [423, 176] width 363 height 200
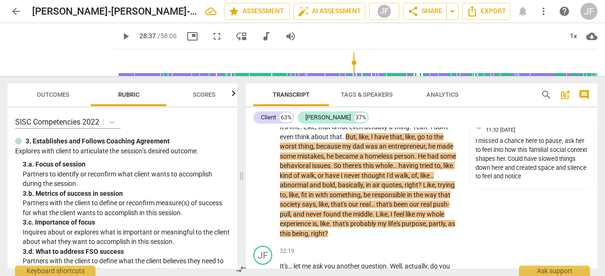
scroll to position [7492, 0]
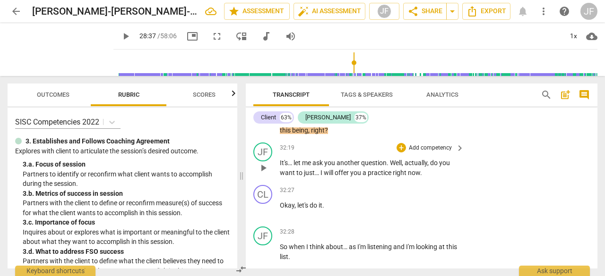
click at [329, 159] on span "you" at bounding box center [330, 163] width 12 height 8
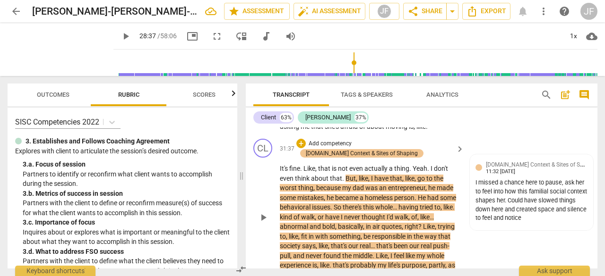
scroll to position [7236, 0]
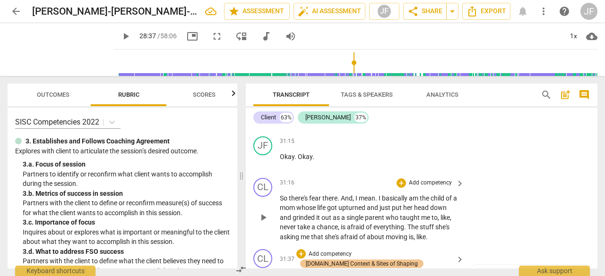
click at [368, 220] on span "parent" at bounding box center [375, 218] width 21 height 8
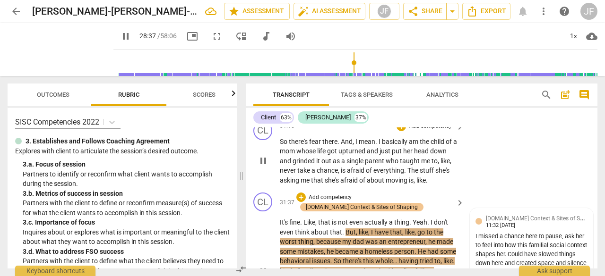
scroll to position [7312, 0]
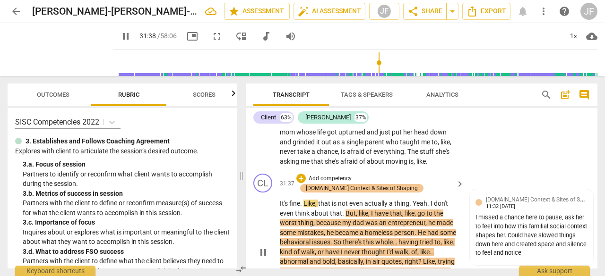
click at [259, 254] on span "pause" at bounding box center [262, 252] width 11 height 11
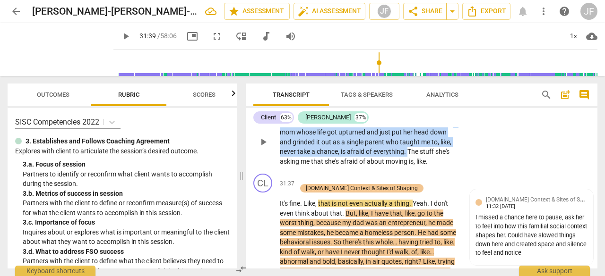
drag, startPoint x: 407, startPoint y: 152, endPoint x: 280, endPoint y: 136, distance: 128.0
click at [280, 136] on p "So there's fear there . And , I mean . I basically am the child of a mom whose …" at bounding box center [370, 142] width 180 height 49
copy p "a mom whose life got upturned and just put her head down and grinded it out as …"
click at [376, 236] on p "It's fine . Like , that is not even actually a thing . Yeah . I don't even thin…" at bounding box center [370, 257] width 180 height 116
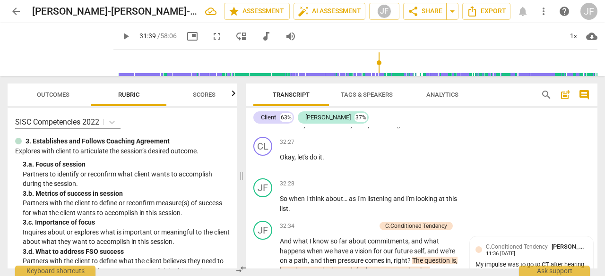
scroll to position [7456, 0]
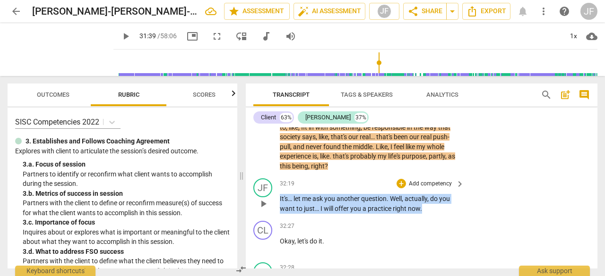
drag, startPoint x: 424, startPoint y: 209, endPoint x: 280, endPoint y: 201, distance: 144.8
click at [280, 201] on p "It's… let me ask you another question . Well , actually , do you want to just… …" at bounding box center [370, 203] width 180 height 19
copy p "It's… let me ask you another question . Well , actually , do you want to just… …"
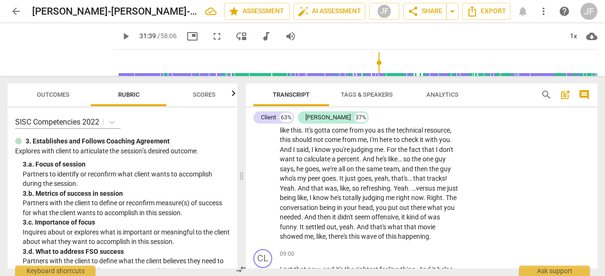
scroll to position [2071, 0]
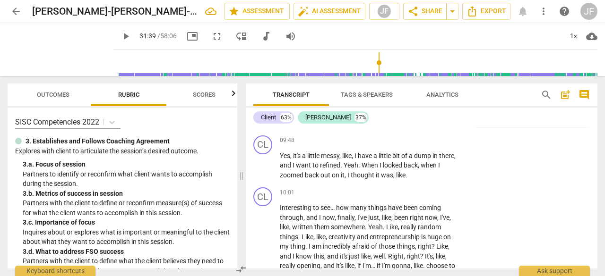
drag, startPoint x: 593, startPoint y: 151, endPoint x: 594, endPoint y: 164, distance: 13.2
click at [594, 166] on div "JF play_arrow pause 00:11 + Add competency keyboard_arrow_right So , yeah , tel…" at bounding box center [421, 198] width 351 height 141
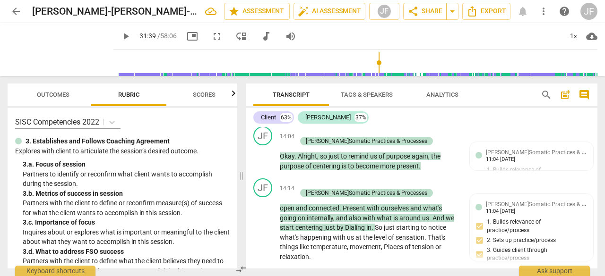
scroll to position [3038, 0]
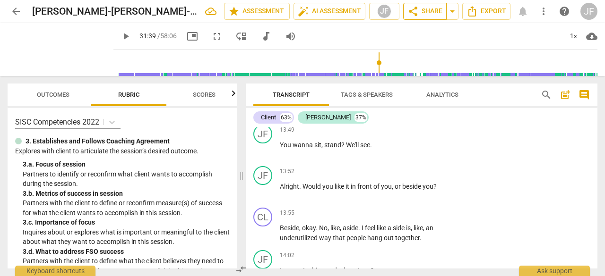
click at [433, 11] on span "share Share" at bounding box center [424, 11] width 35 height 11
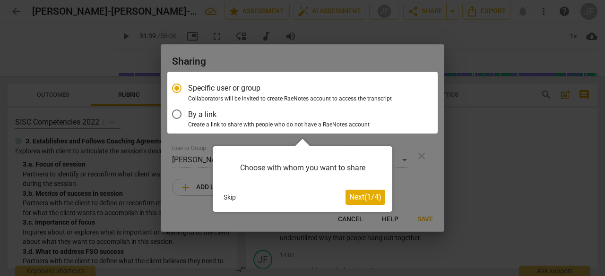
click at [356, 196] on span "Next ( 1 / 4 )" at bounding box center [365, 197] width 32 height 9
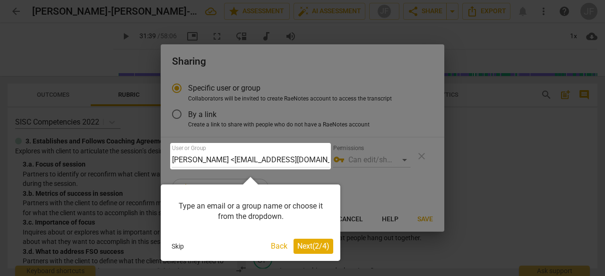
click at [312, 248] on span "Next ( 2 / 4 )" at bounding box center [313, 246] width 32 height 9
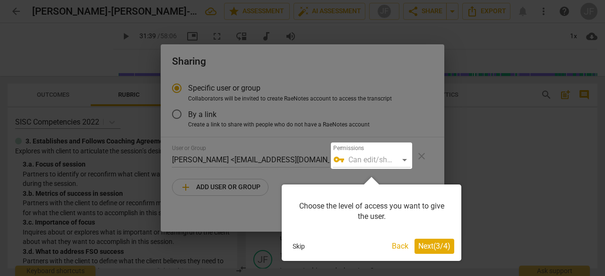
click at [429, 244] on span "Next ( 3 / 4 )" at bounding box center [434, 246] width 32 height 9
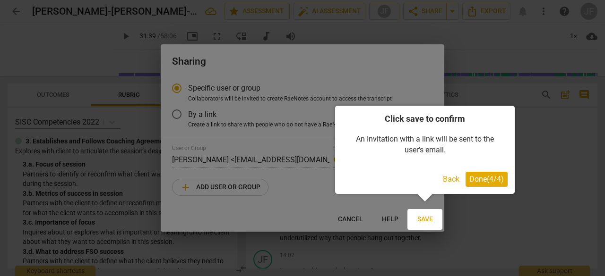
click at [487, 176] on span "Done ( 4 / 4 )" at bounding box center [486, 179] width 34 height 9
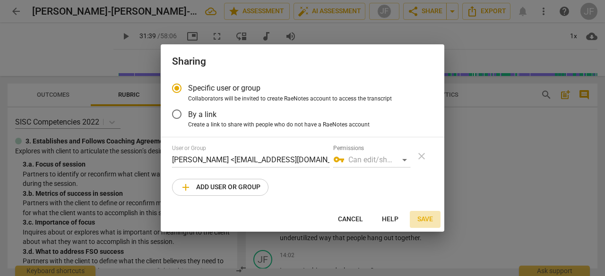
click at [425, 215] on span "Save" at bounding box center [425, 219] width 16 height 9
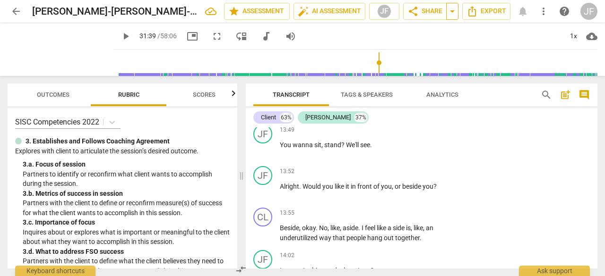
click at [450, 11] on span "arrow_drop_down" at bounding box center [451, 11] width 11 height 11
click at [431, 11] on span "share Share" at bounding box center [424, 11] width 35 height 11
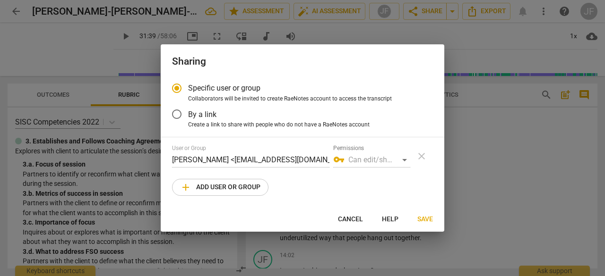
click at [236, 190] on span "add Add user or group" at bounding box center [220, 187] width 80 height 11
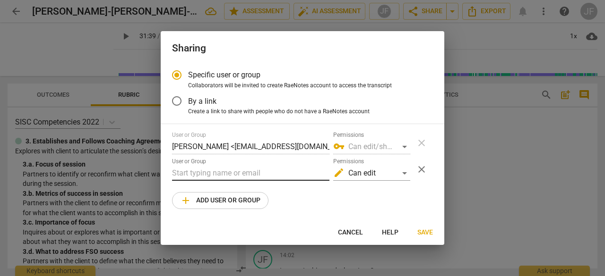
click at [224, 175] on input "text" at bounding box center [250, 173] width 157 height 15
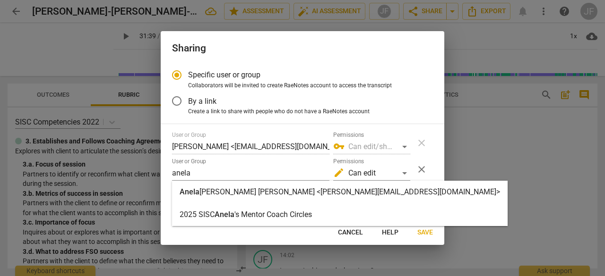
click at [225, 195] on strong "[PERSON_NAME] [PERSON_NAME] <[PERSON_NAME][EMAIL_ADDRESS][DOMAIN_NAME]>" at bounding box center [349, 192] width 300 height 9
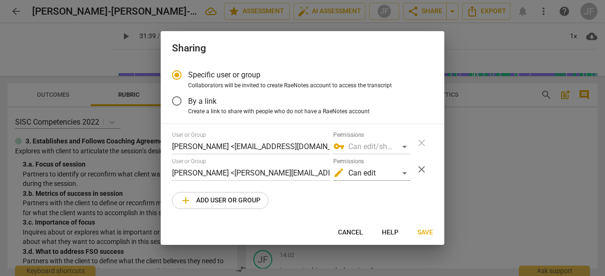
click at [420, 233] on span "Save" at bounding box center [425, 232] width 16 height 9
